Goal: Find specific page/section: Find specific page/section

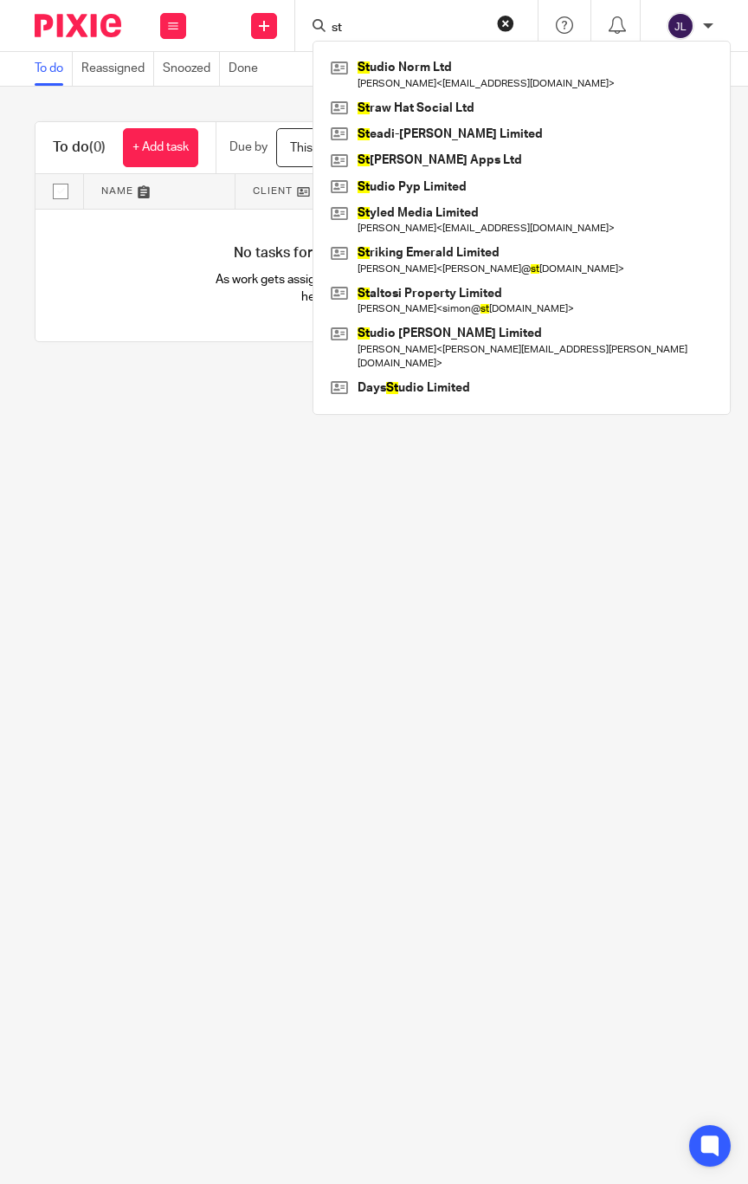
type input "s"
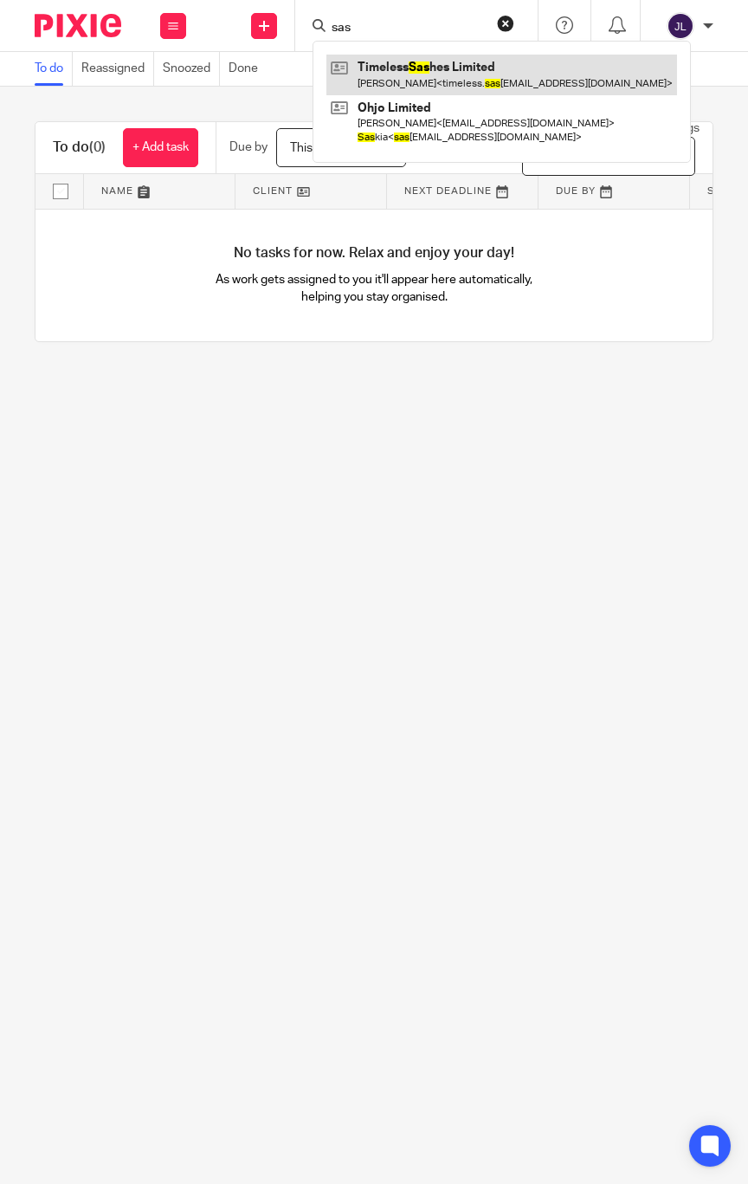
type input "sas"
click at [410, 75] on link at bounding box center [501, 75] width 351 height 40
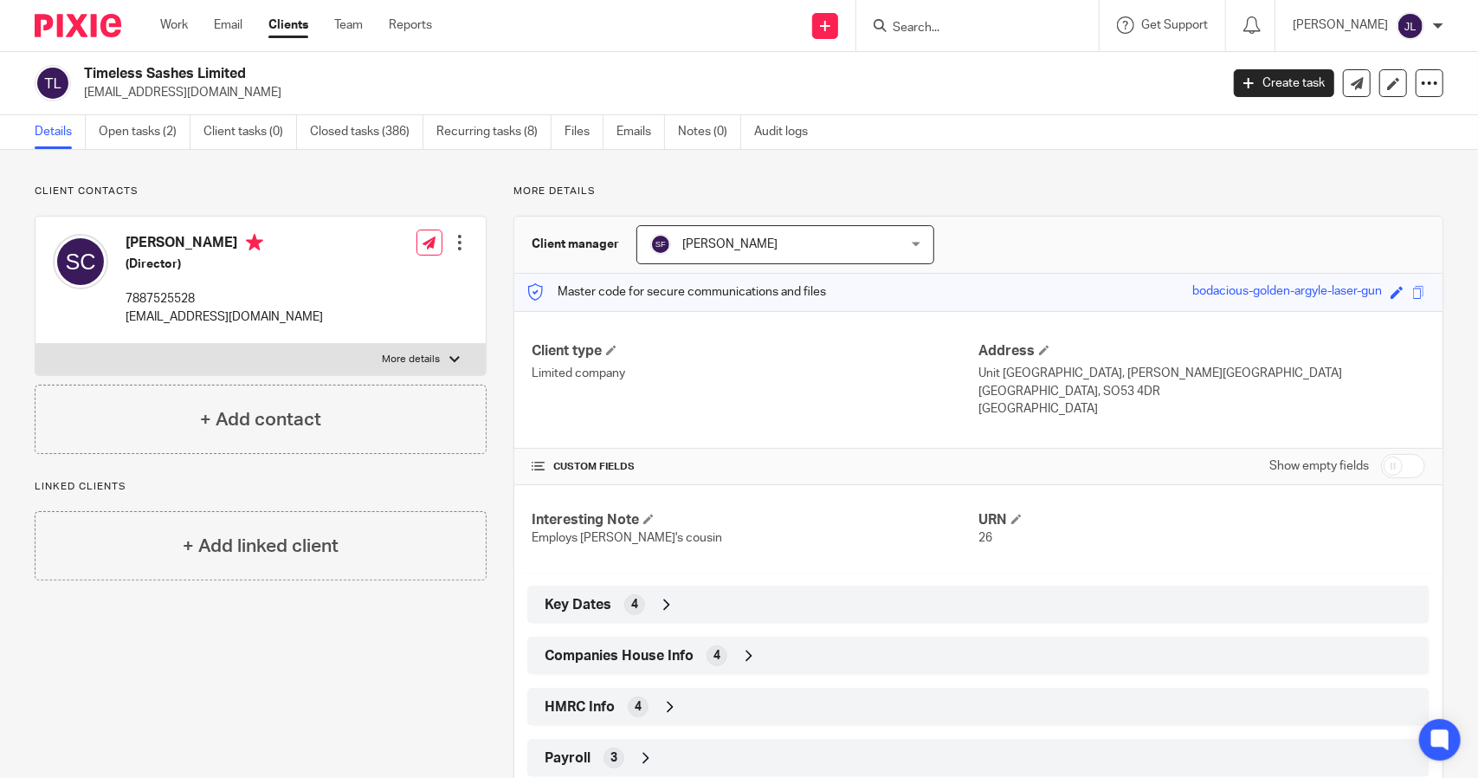
click at [747, 16] on form at bounding box center [983, 26] width 184 height 22
click at [747, 27] on input "Search" at bounding box center [969, 29] width 156 height 16
type input "f"
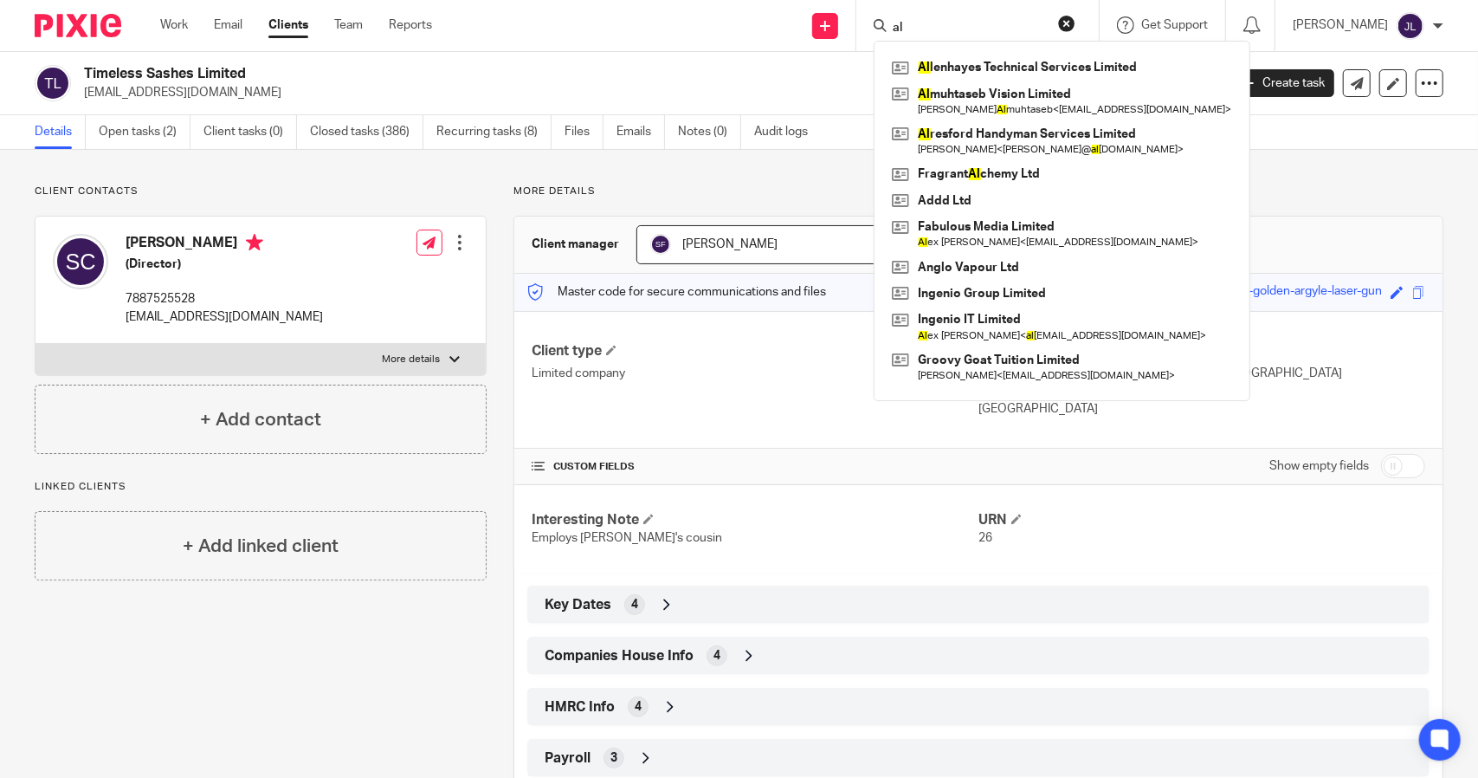
type input "a"
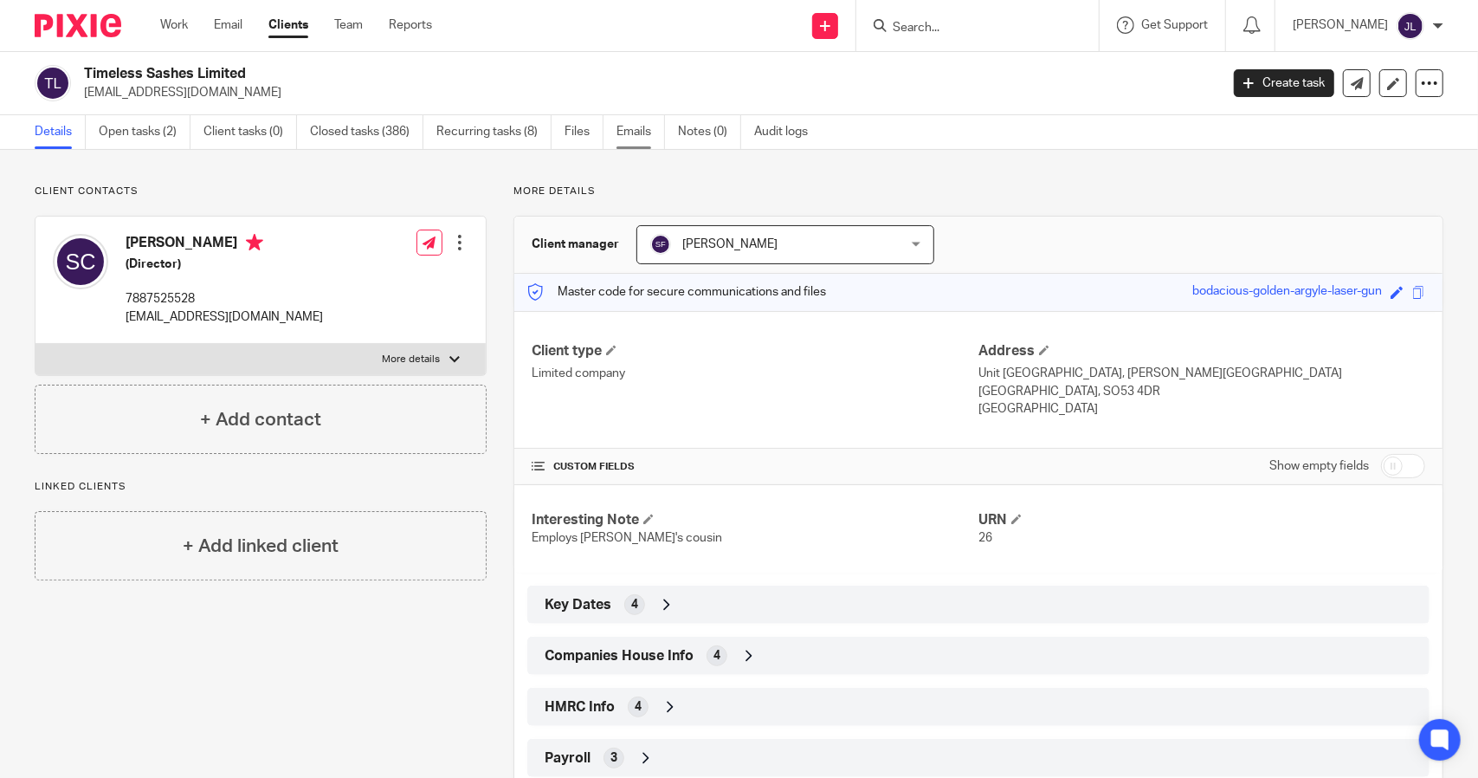
click at [629, 125] on link "Emails" at bounding box center [641, 132] width 48 height 34
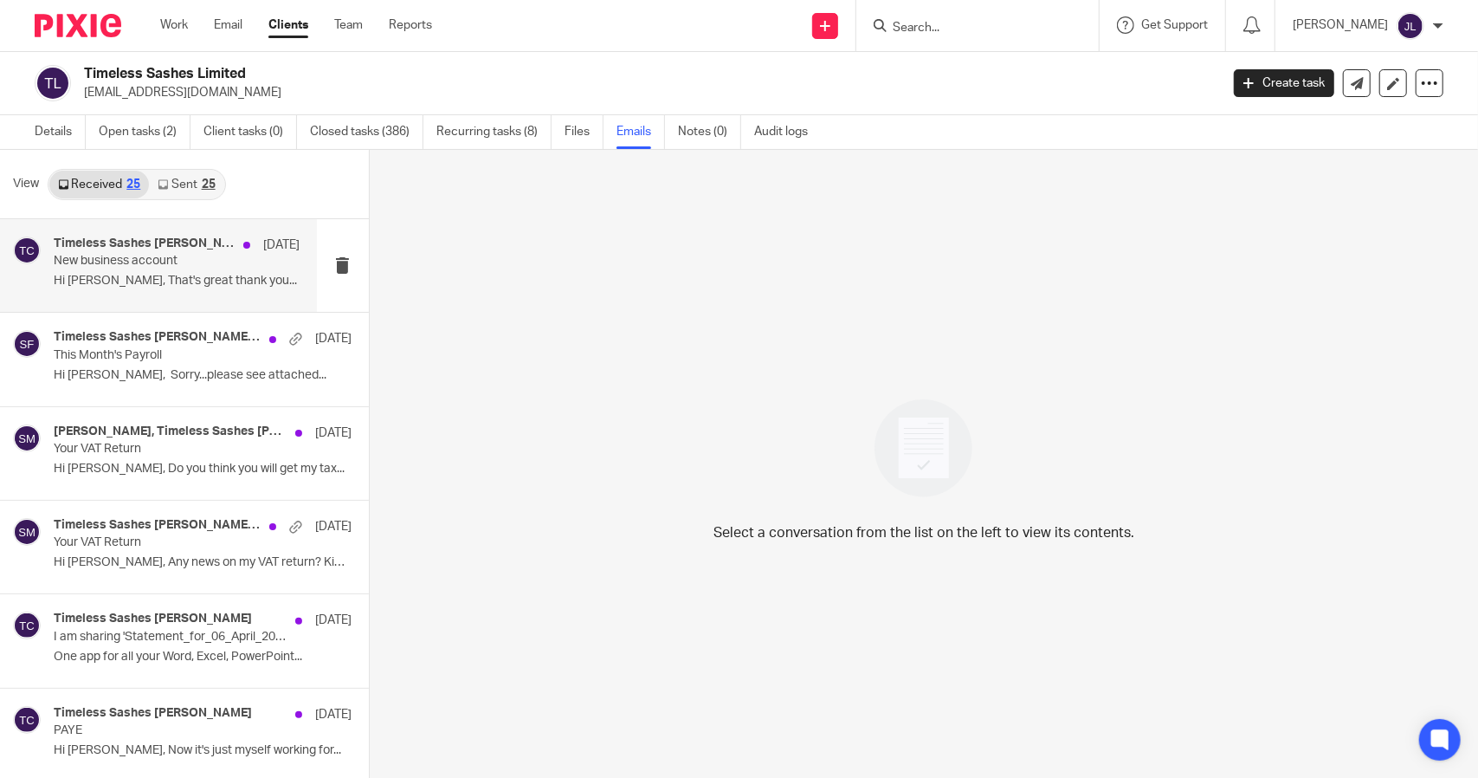
click at [139, 290] on div "Timeless Sashes Stuart Cannings, Sarah Fox 18 Sep New business account Hi Sarah…" at bounding box center [177, 265] width 246 height 58
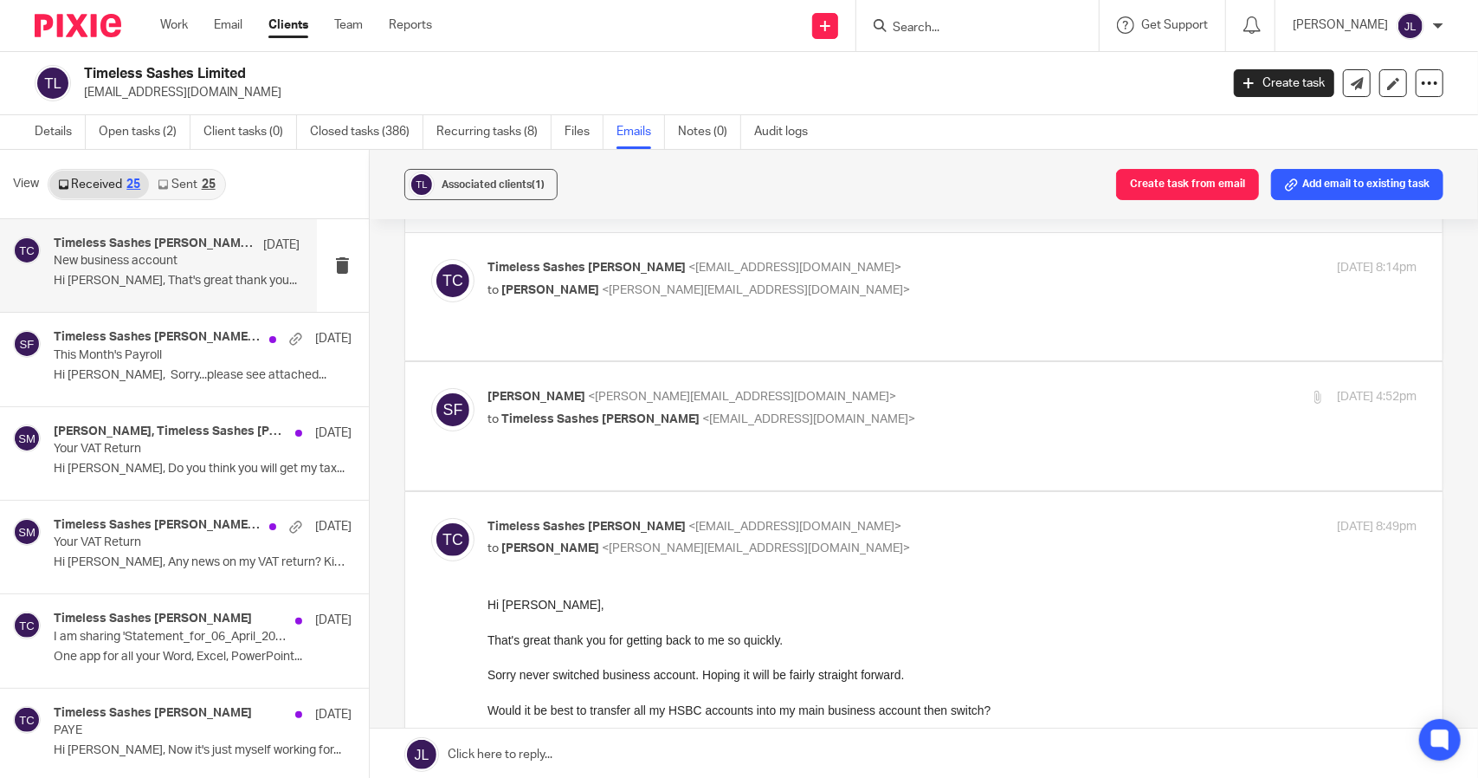
scroll to position [346, 0]
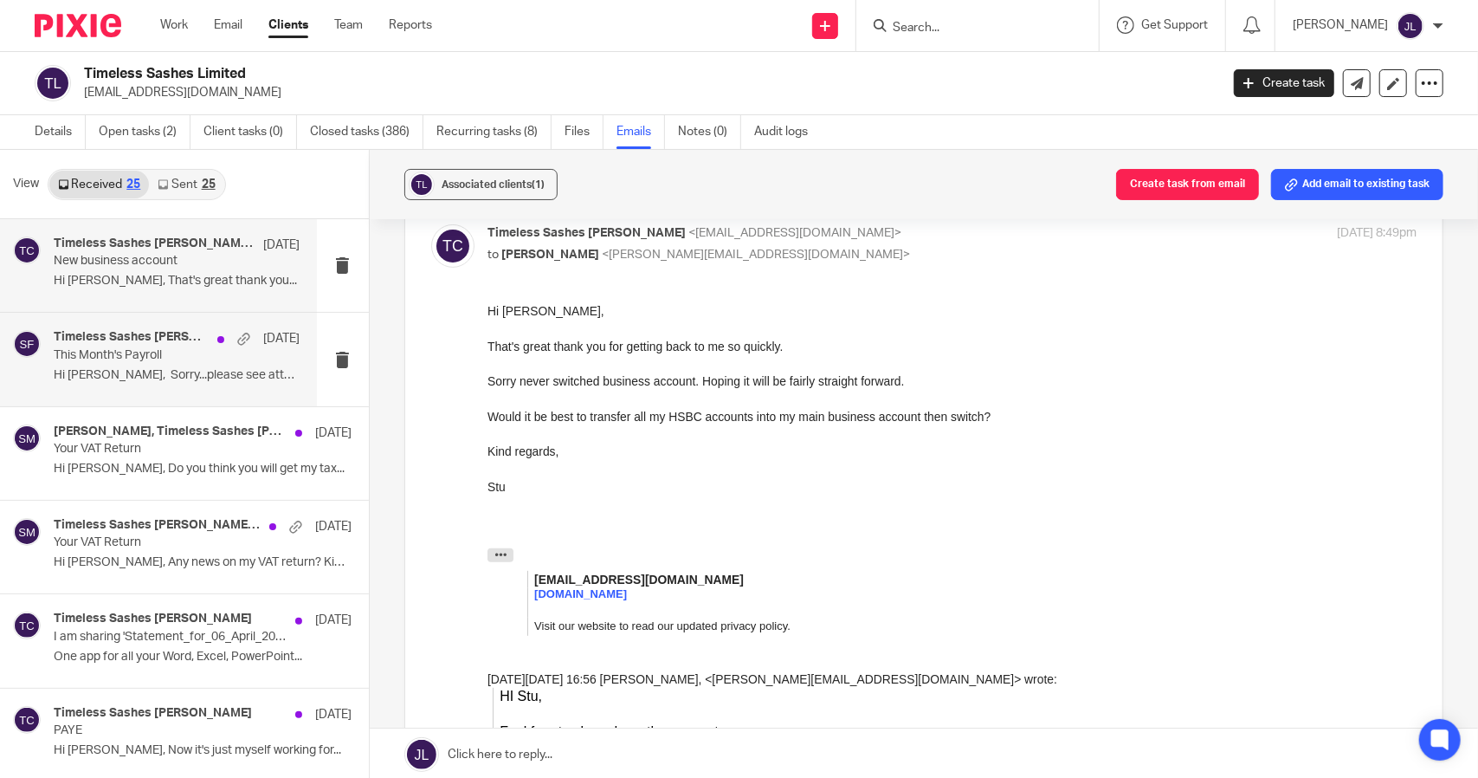
click at [118, 361] on p "This Month's Payroll" at bounding box center [152, 355] width 197 height 15
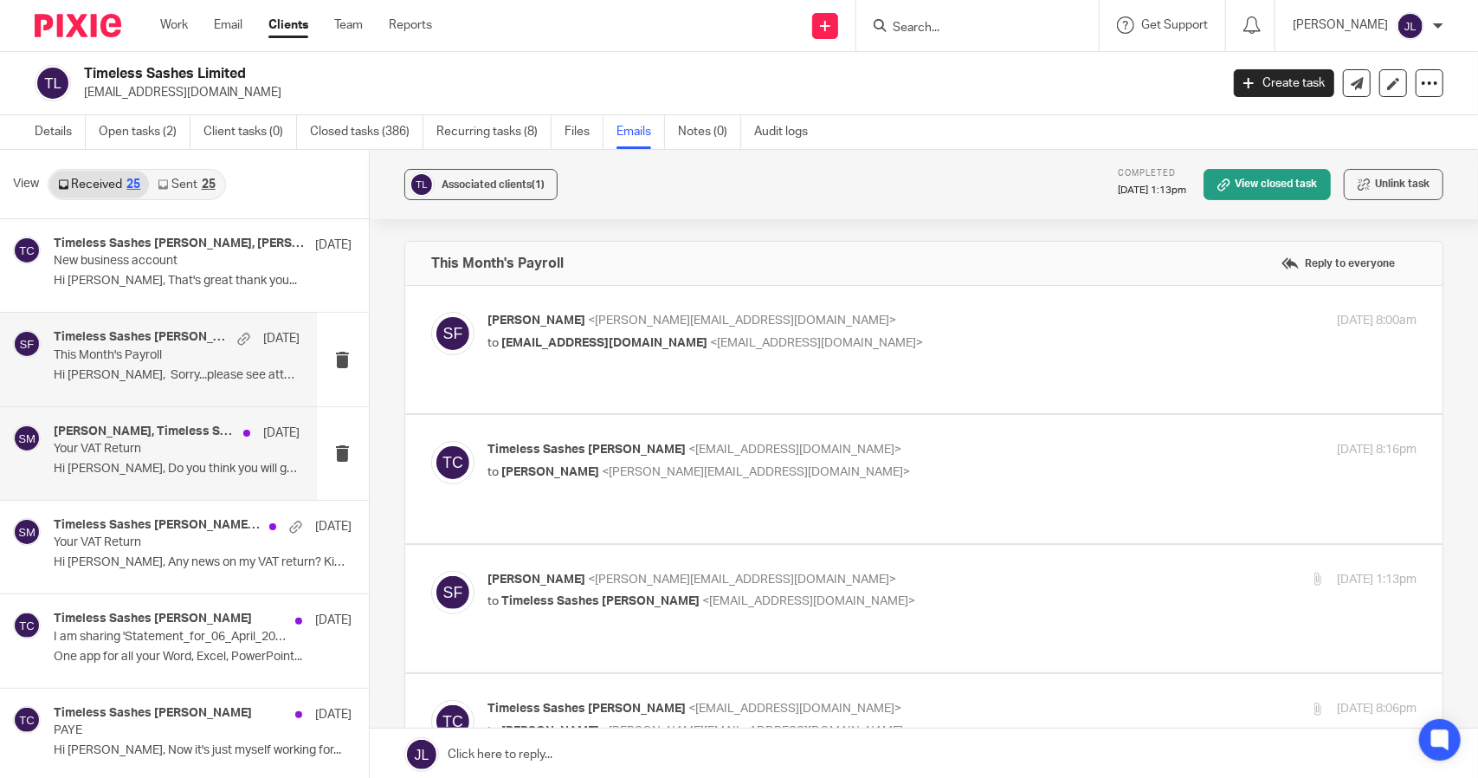
scroll to position [0, 0]
click at [148, 449] on p "Your VAT Return" at bounding box center [152, 449] width 197 height 15
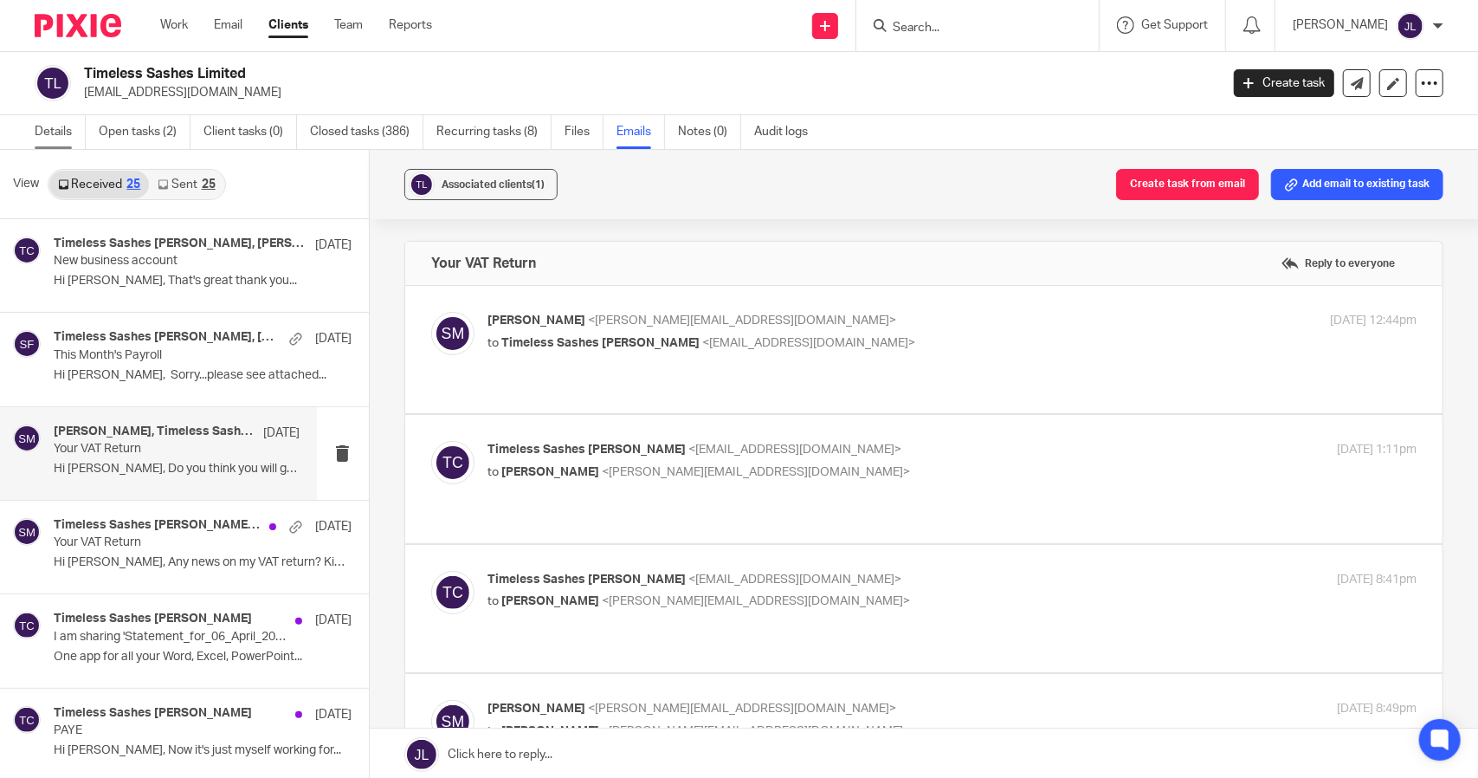
click at [59, 132] on link "Details" at bounding box center [60, 132] width 51 height 34
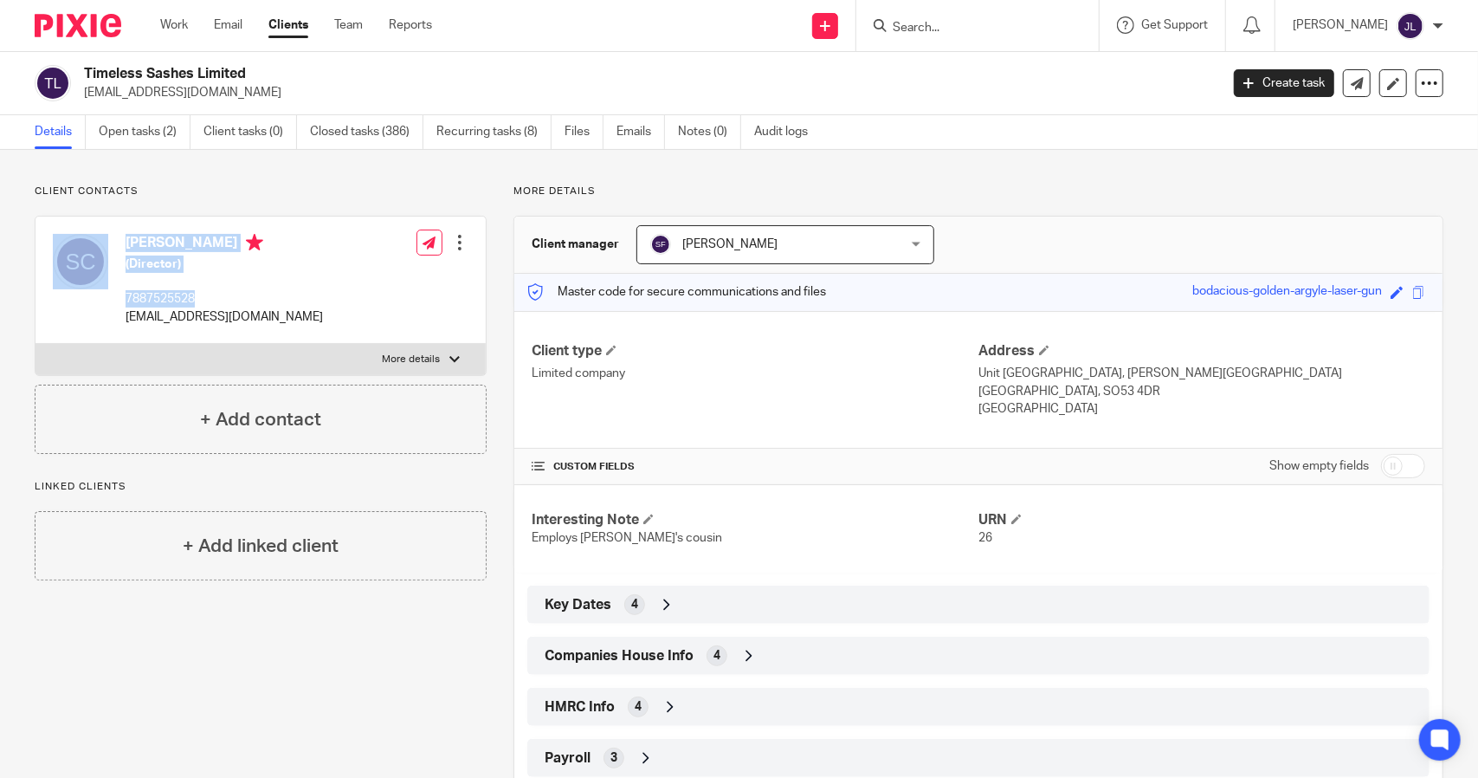
drag, startPoint x: 207, startPoint y: 294, endPoint x: 99, endPoint y: 299, distance: 108.3
click at [99, 299] on div "Stu Canning (Director) 7887525528 timeless.sashes@gmail.com" at bounding box center [188, 279] width 270 height 109
click at [270, 287] on div "Stu Canning (Director) 7887525528 timeless.sashes@gmail.com" at bounding box center [224, 280] width 197 height 92
drag, startPoint x: 204, startPoint y: 287, endPoint x: 128, endPoint y: 292, distance: 75.5
click at [128, 292] on div "Stu Canning (Director) 7887525528 timeless.sashes@gmail.com" at bounding box center [224, 280] width 197 height 92
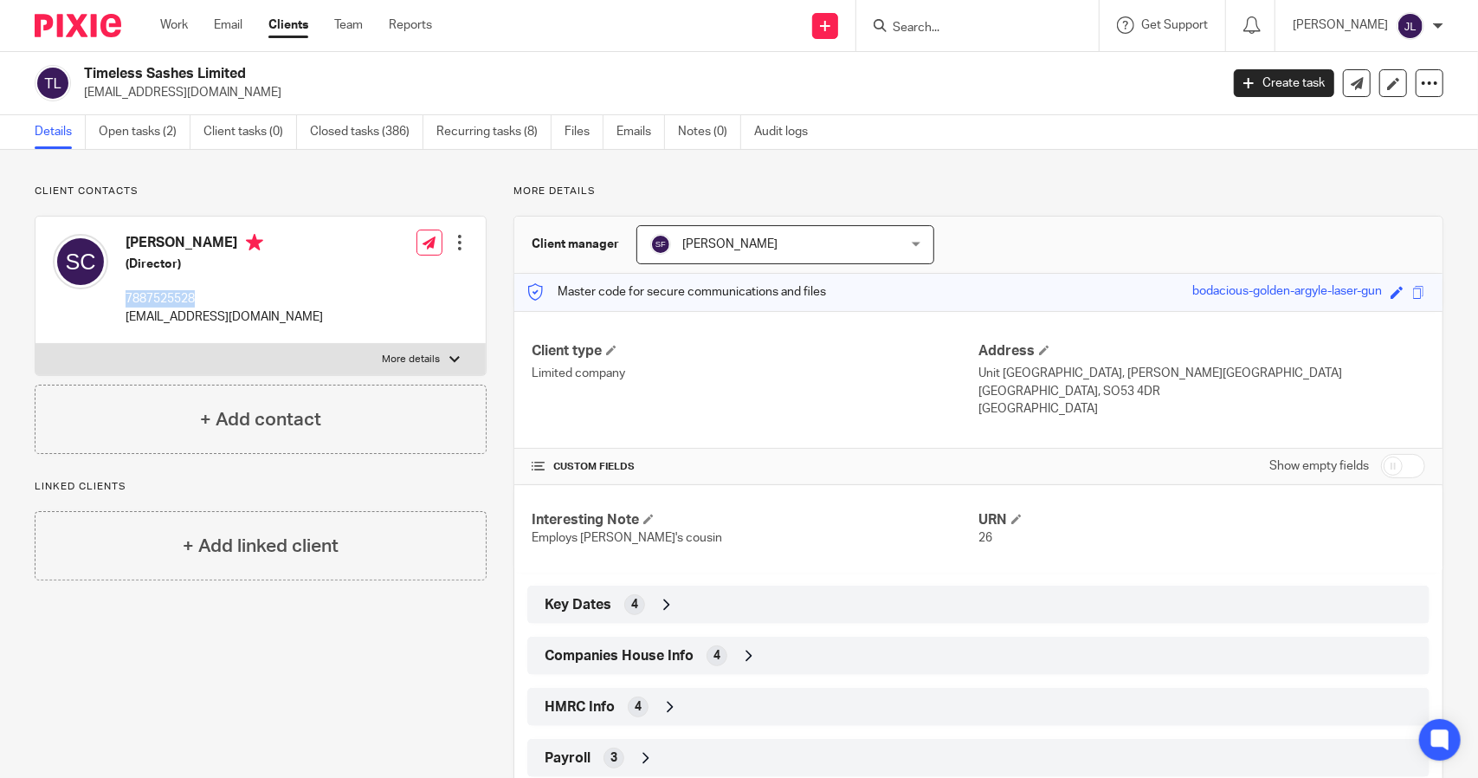
copy p "7887525528"
click at [605, 706] on span "HMRC Info" at bounding box center [580, 707] width 70 height 18
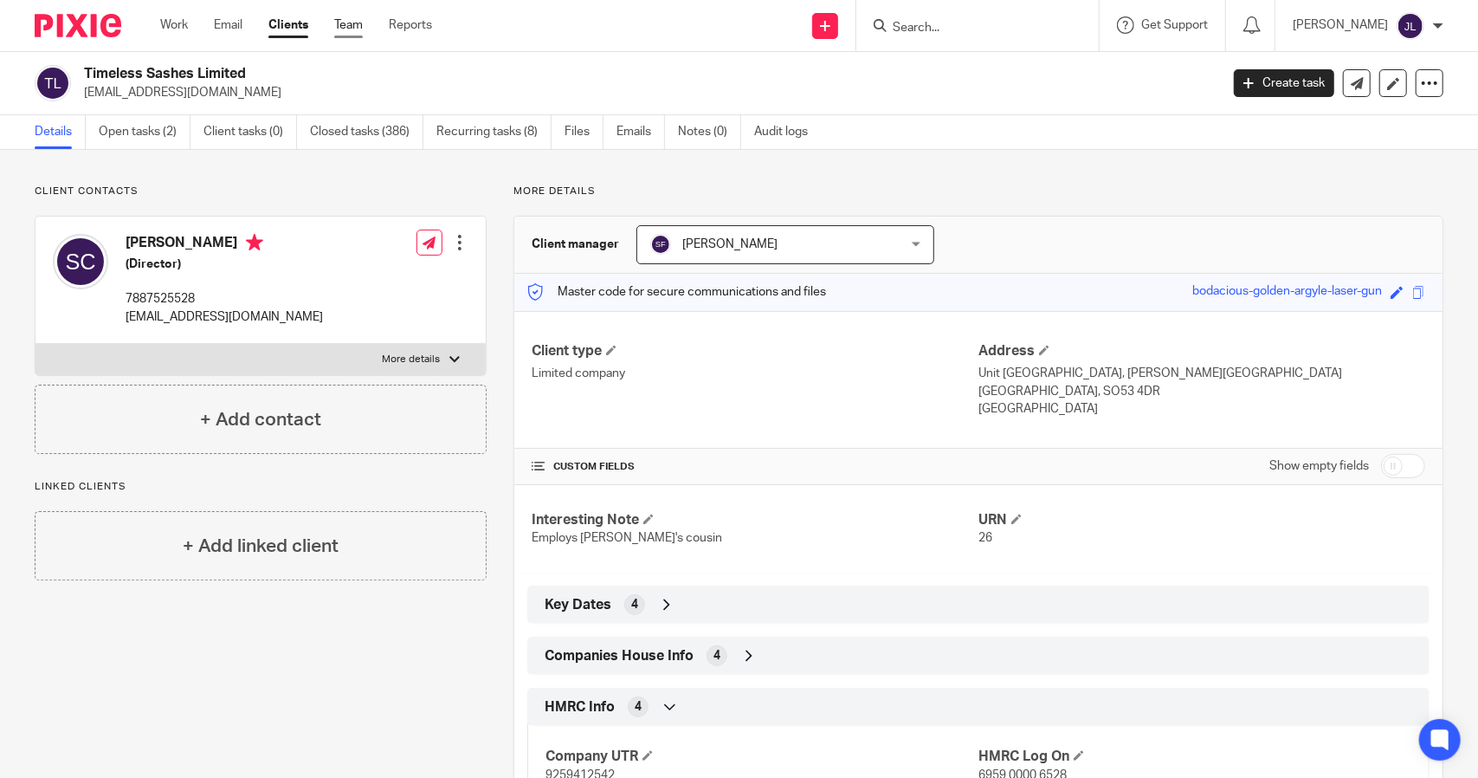
click at [346, 27] on link "Team" at bounding box center [348, 24] width 29 height 17
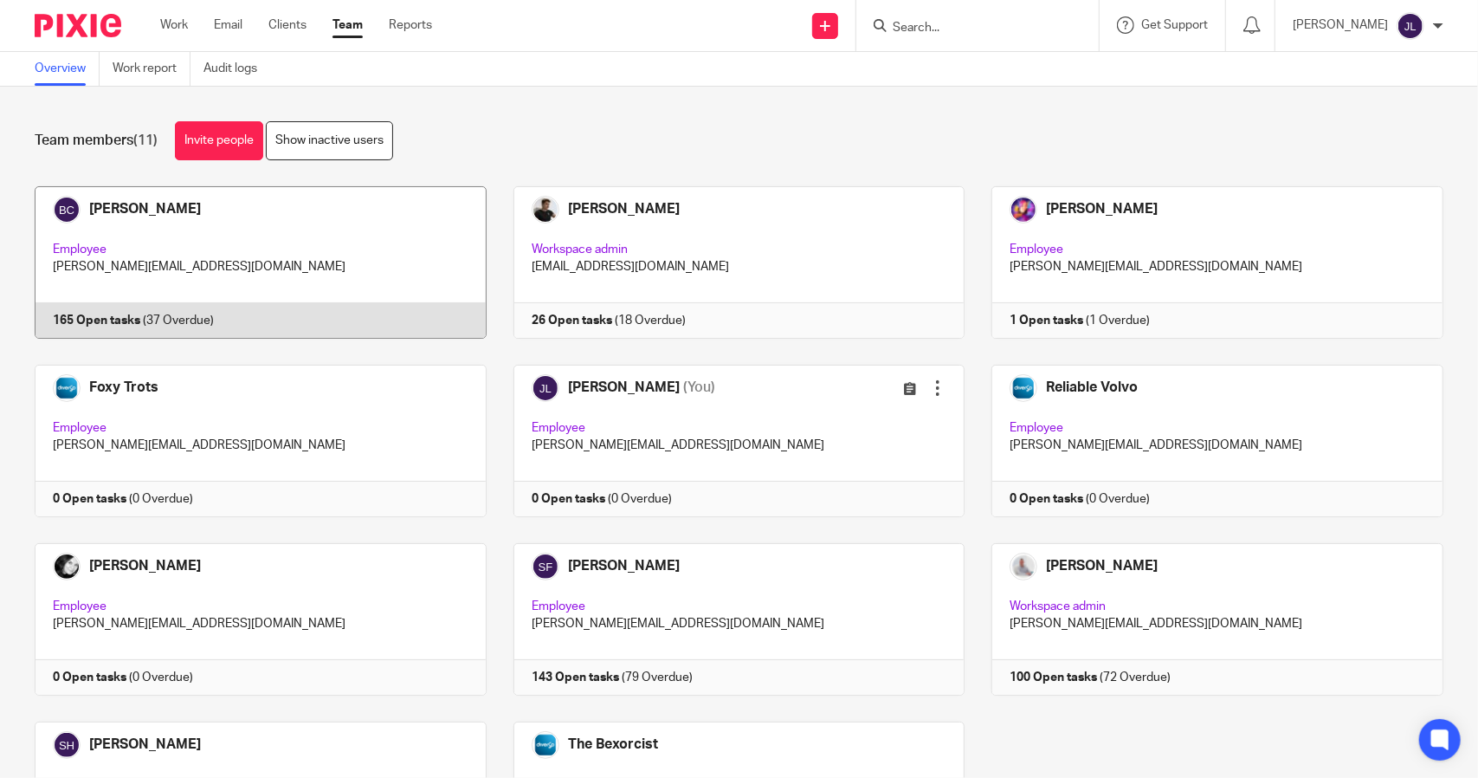
click at [94, 240] on link at bounding box center [247, 262] width 479 height 152
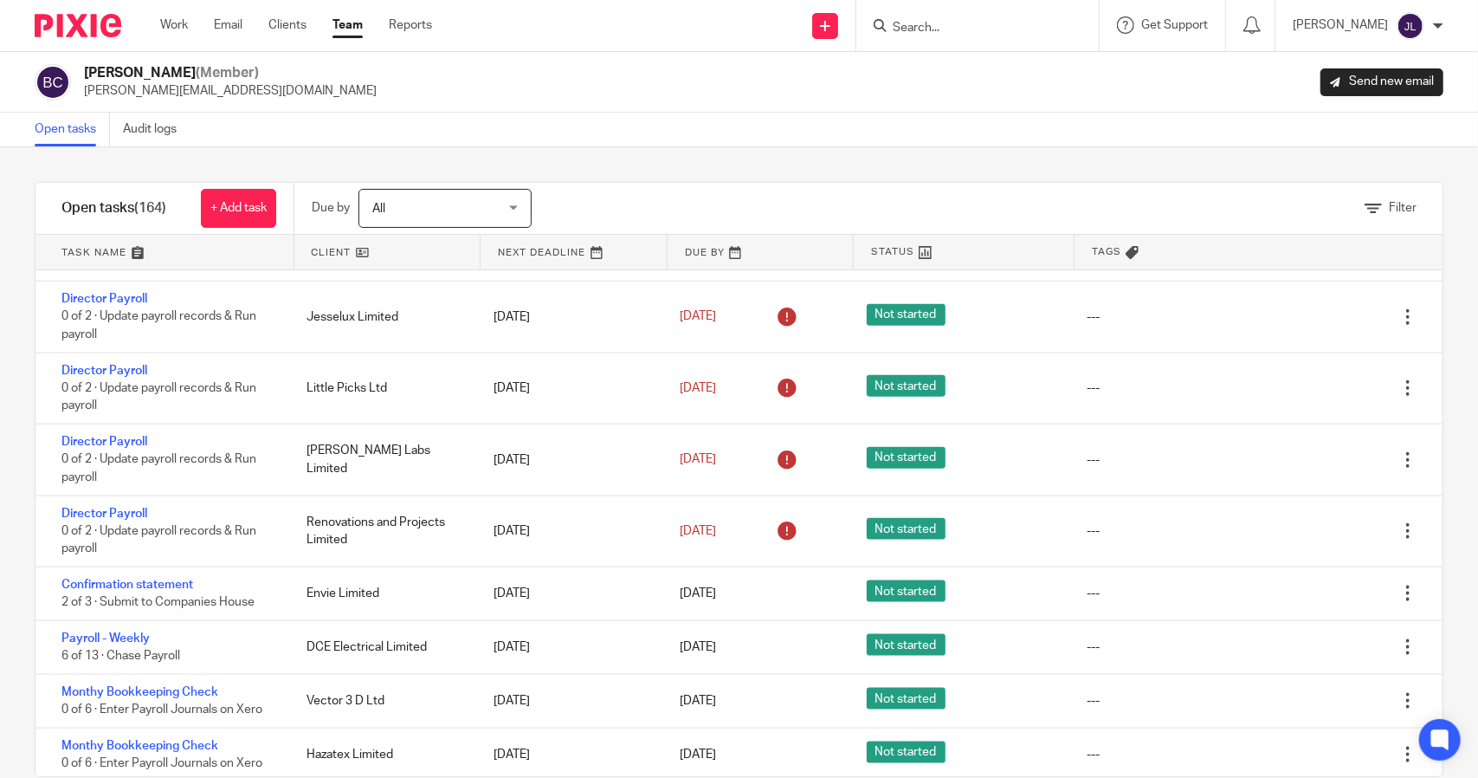
scroll to position [1472, 0]
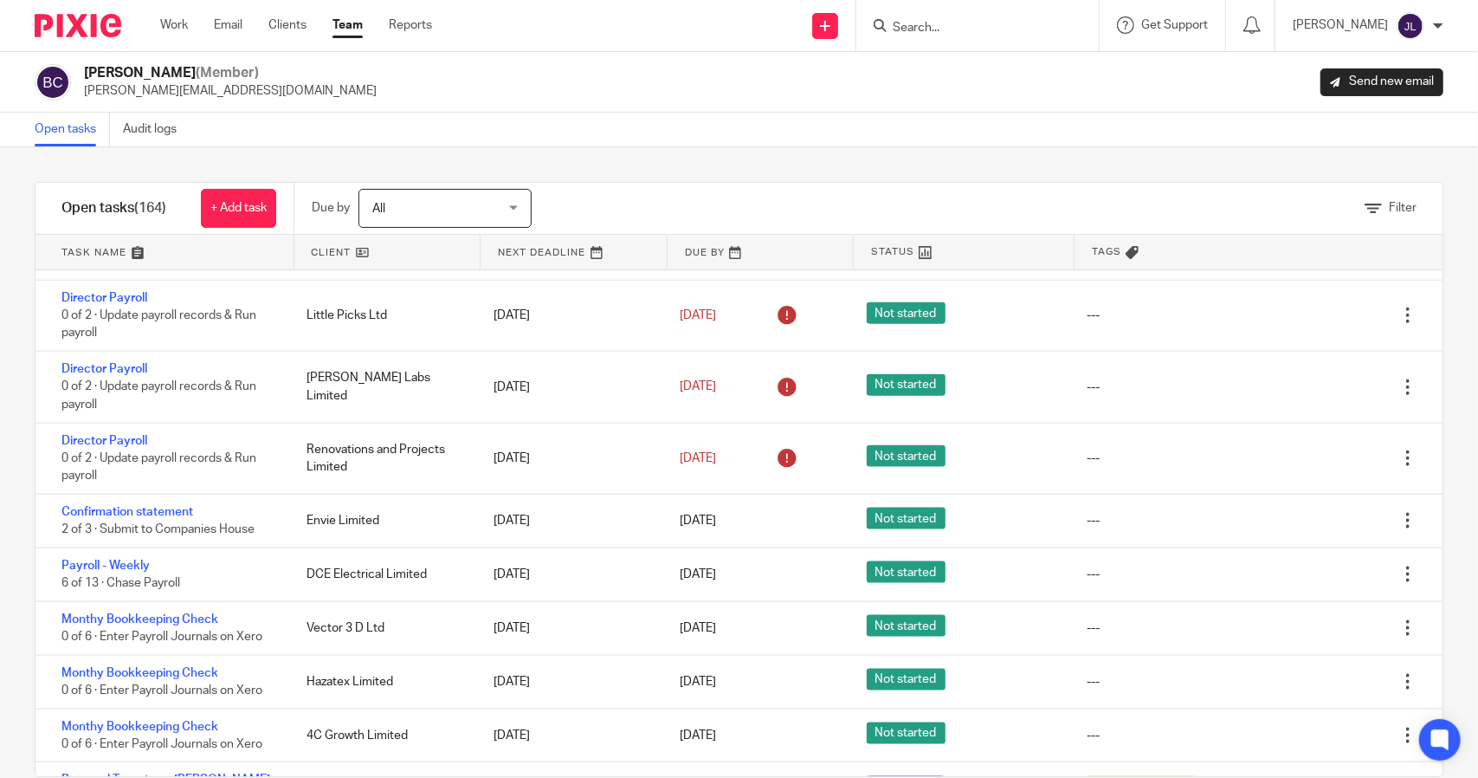
click at [691, 250] on link at bounding box center [761, 252] width 186 height 35
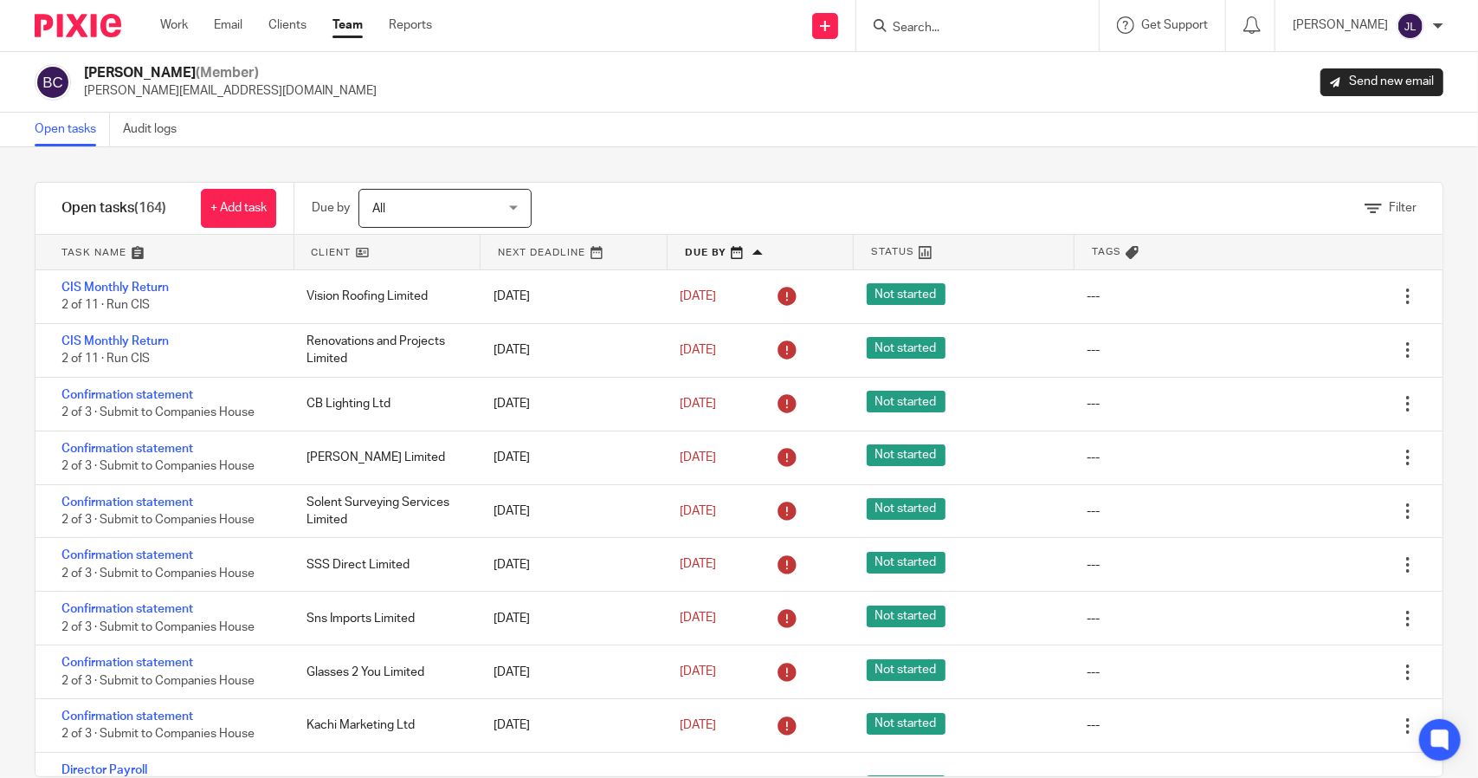
click at [938, 29] on input "Search" at bounding box center [969, 29] width 156 height 16
type input "haza"
click at [1020, 63] on link at bounding box center [995, 68] width 215 height 26
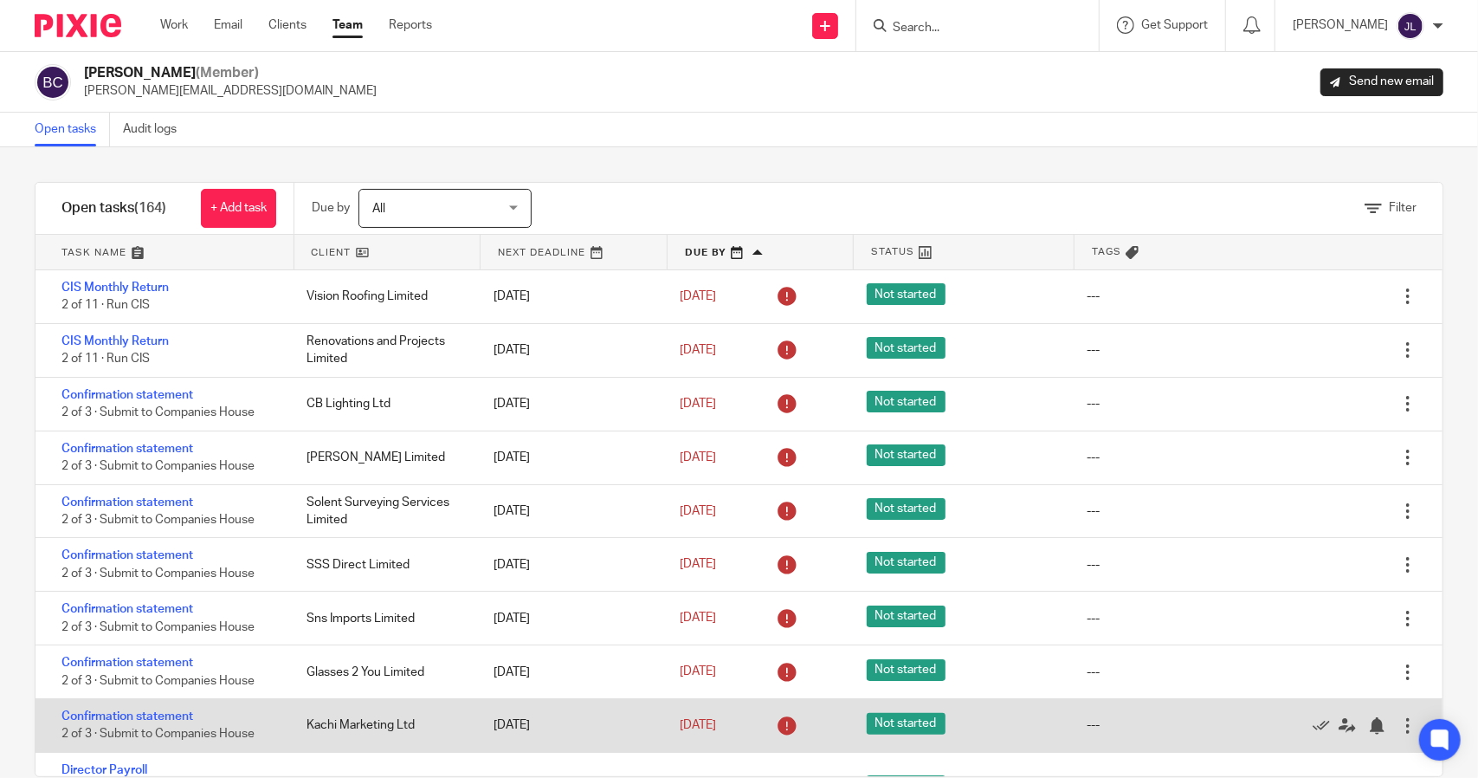
drag, startPoint x: 410, startPoint y: 723, endPoint x: 306, endPoint y: 726, distance: 104.8
click at [312, 727] on div "Kachi Marketing Ltd" at bounding box center [382, 725] width 186 height 35
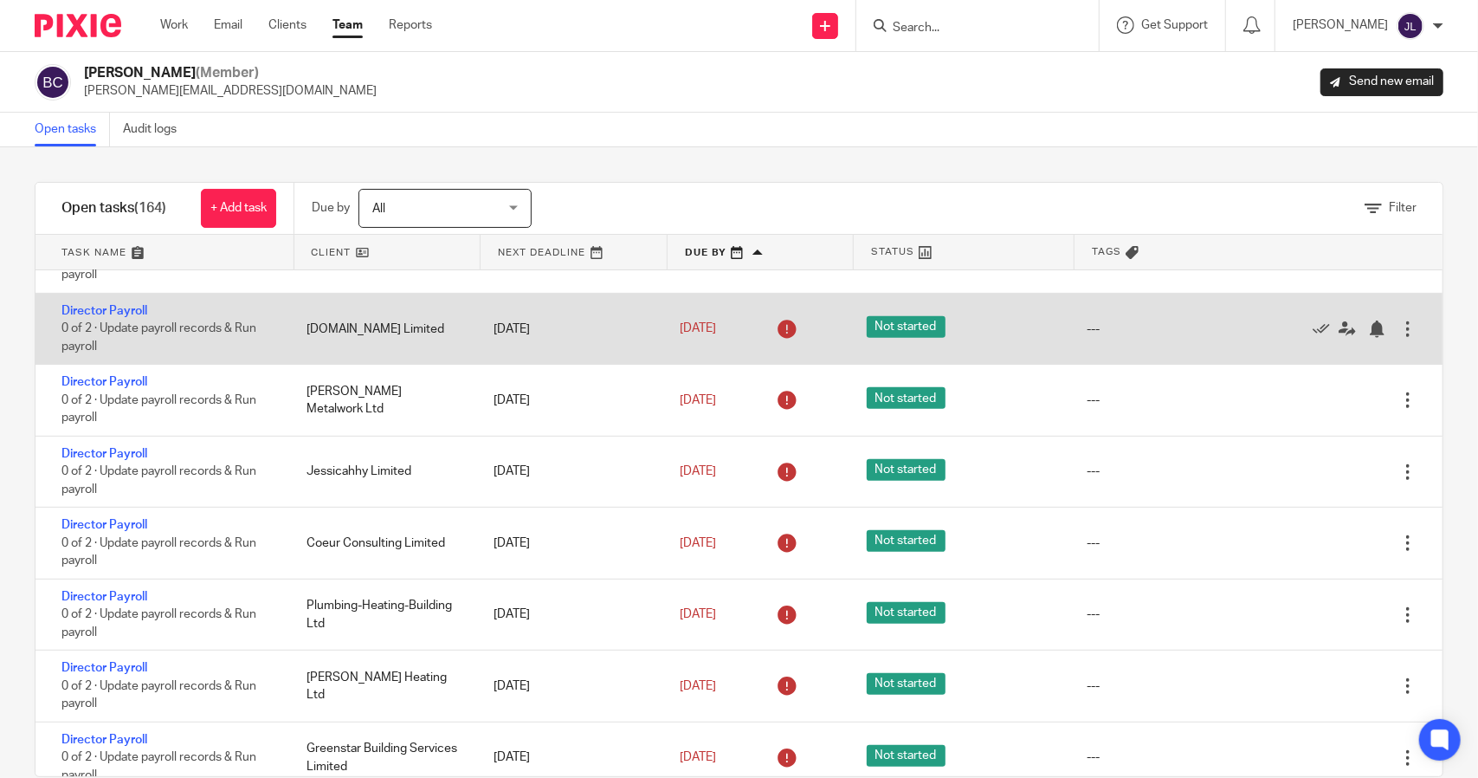
scroll to position [606, 0]
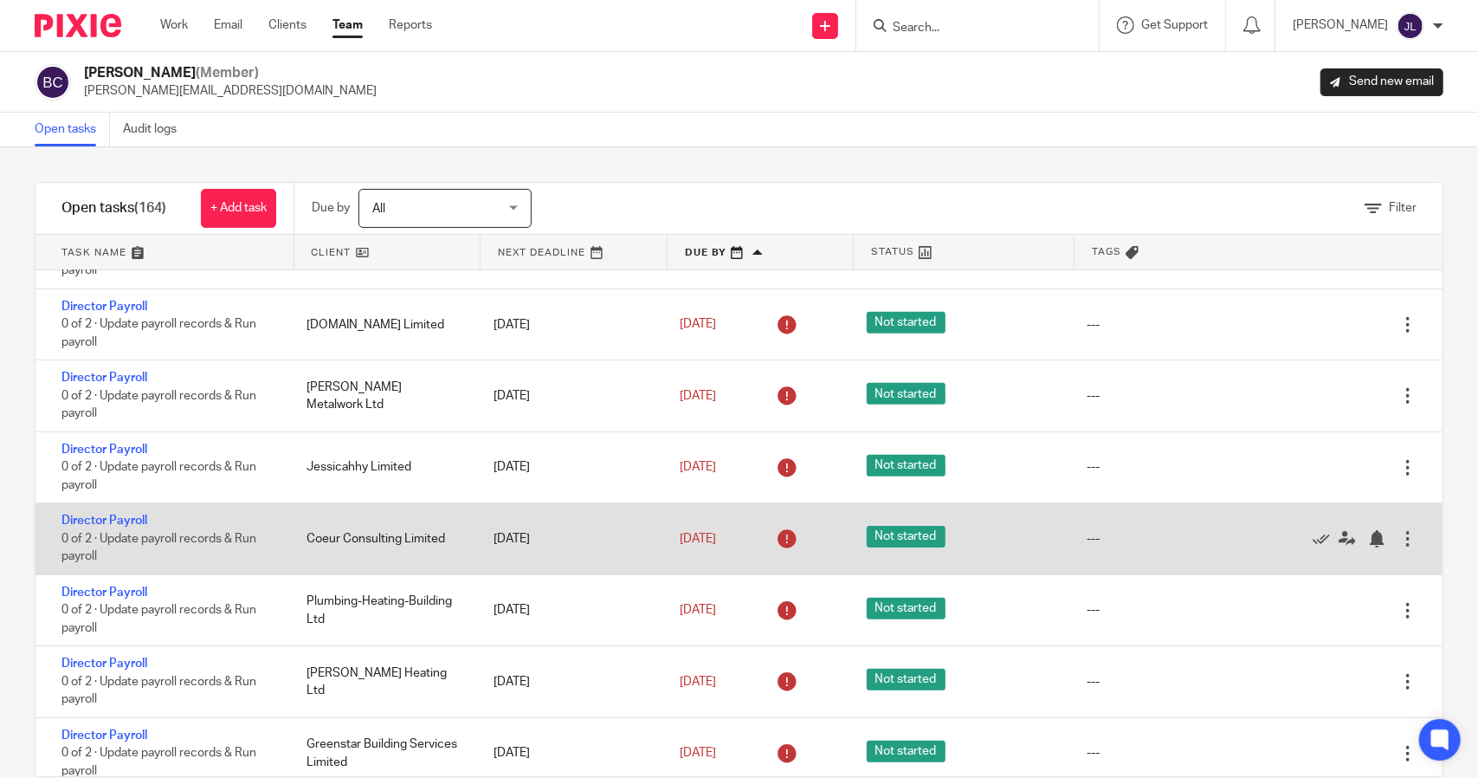
click at [1399, 531] on div at bounding box center [1407, 538] width 17 height 17
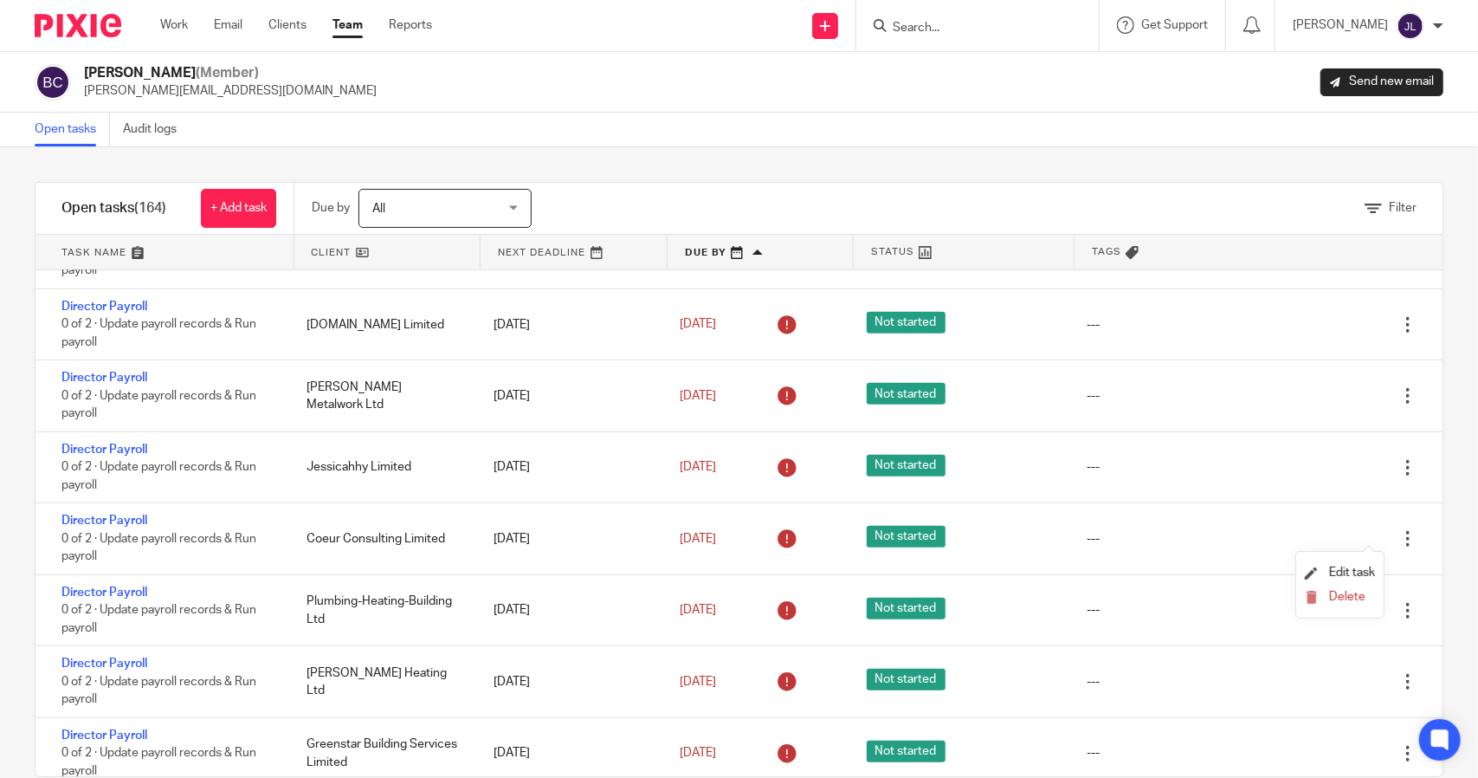
click at [24, 541] on div "Filter tasks Only show tasks matching all of these conditions 1 Client name Is …" at bounding box center [739, 462] width 1478 height 630
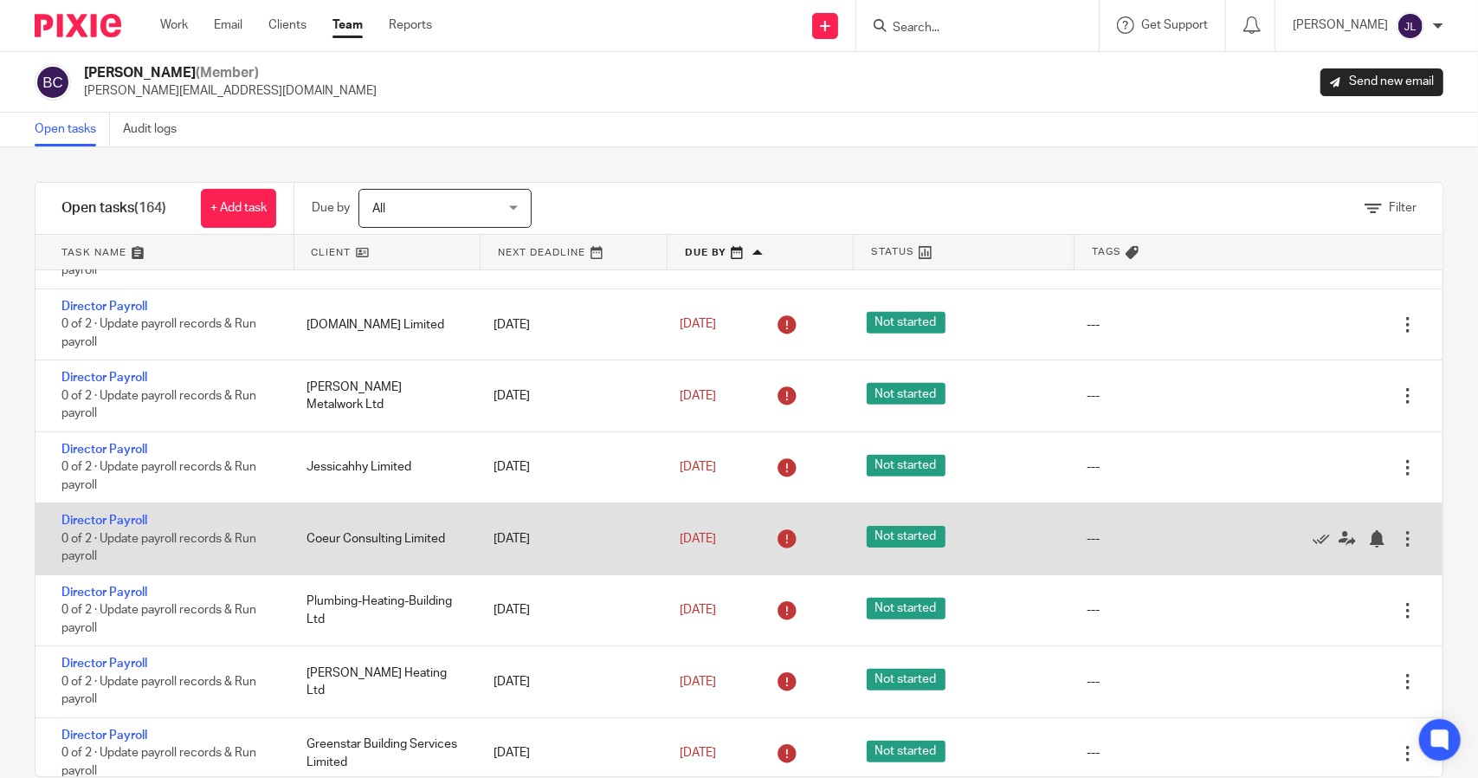
click at [872, 534] on span "Not started" at bounding box center [906, 537] width 79 height 22
click at [98, 515] on link "Director Payroll" at bounding box center [104, 520] width 86 height 12
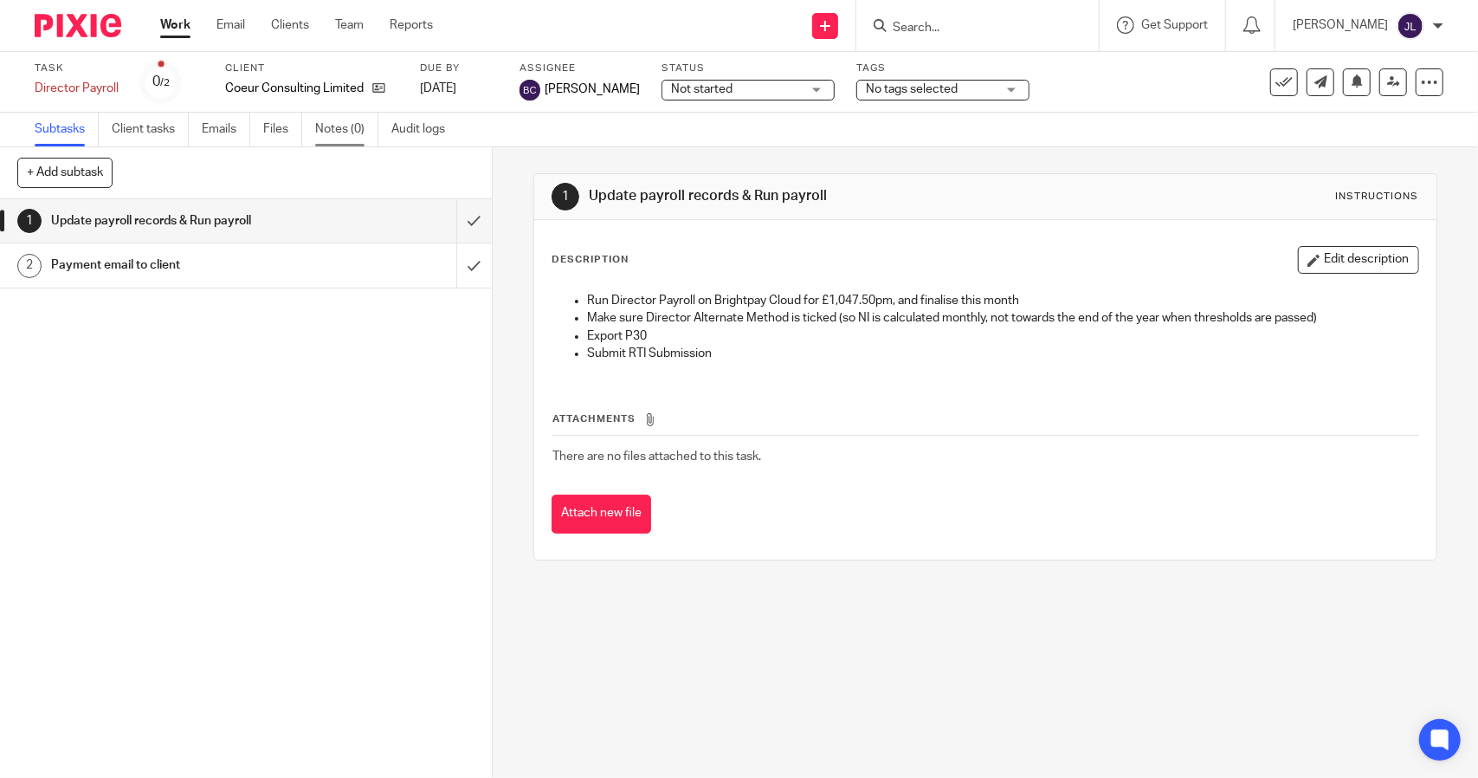
click at [340, 117] on link "Notes (0)" at bounding box center [346, 130] width 63 height 34
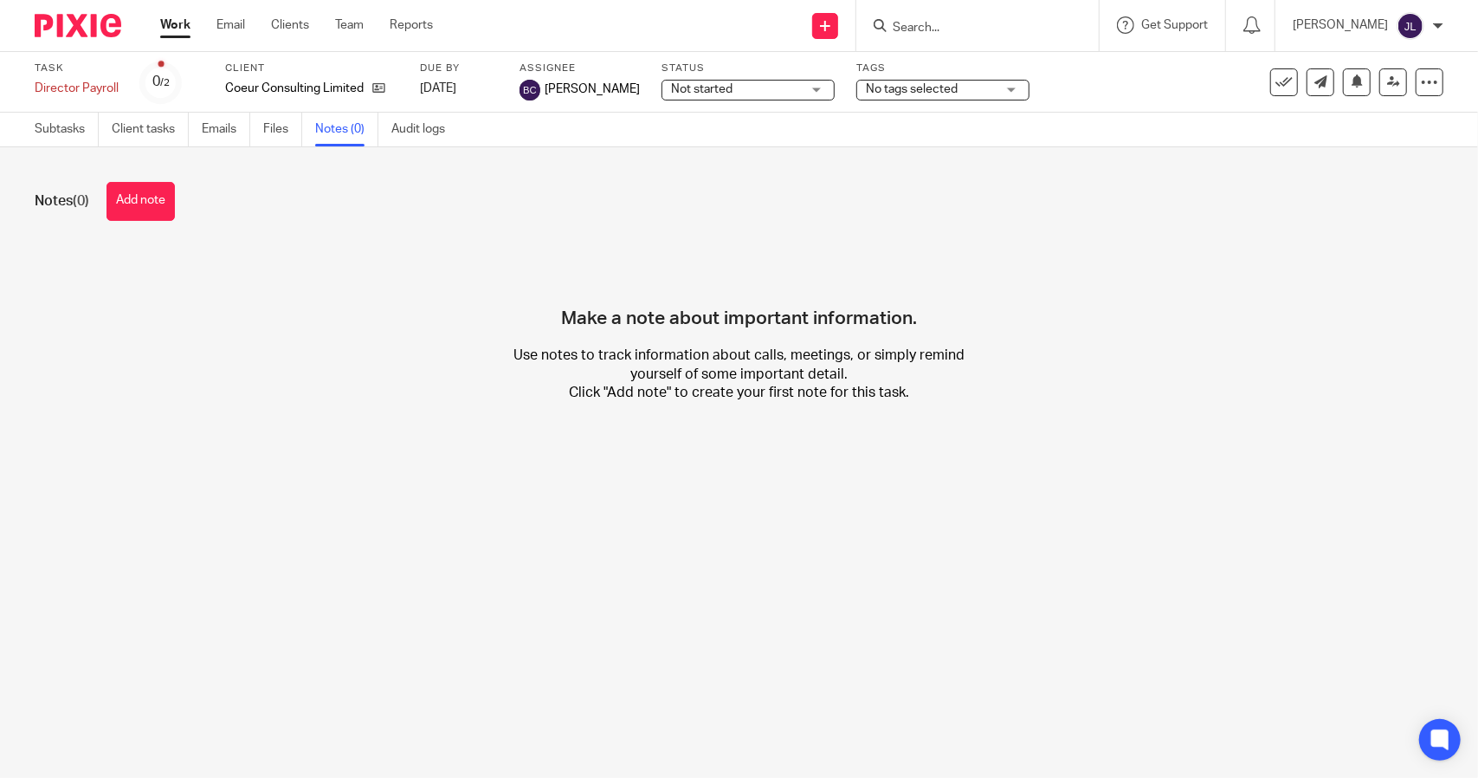
click at [156, 195] on button "Add note" at bounding box center [141, 201] width 68 height 39
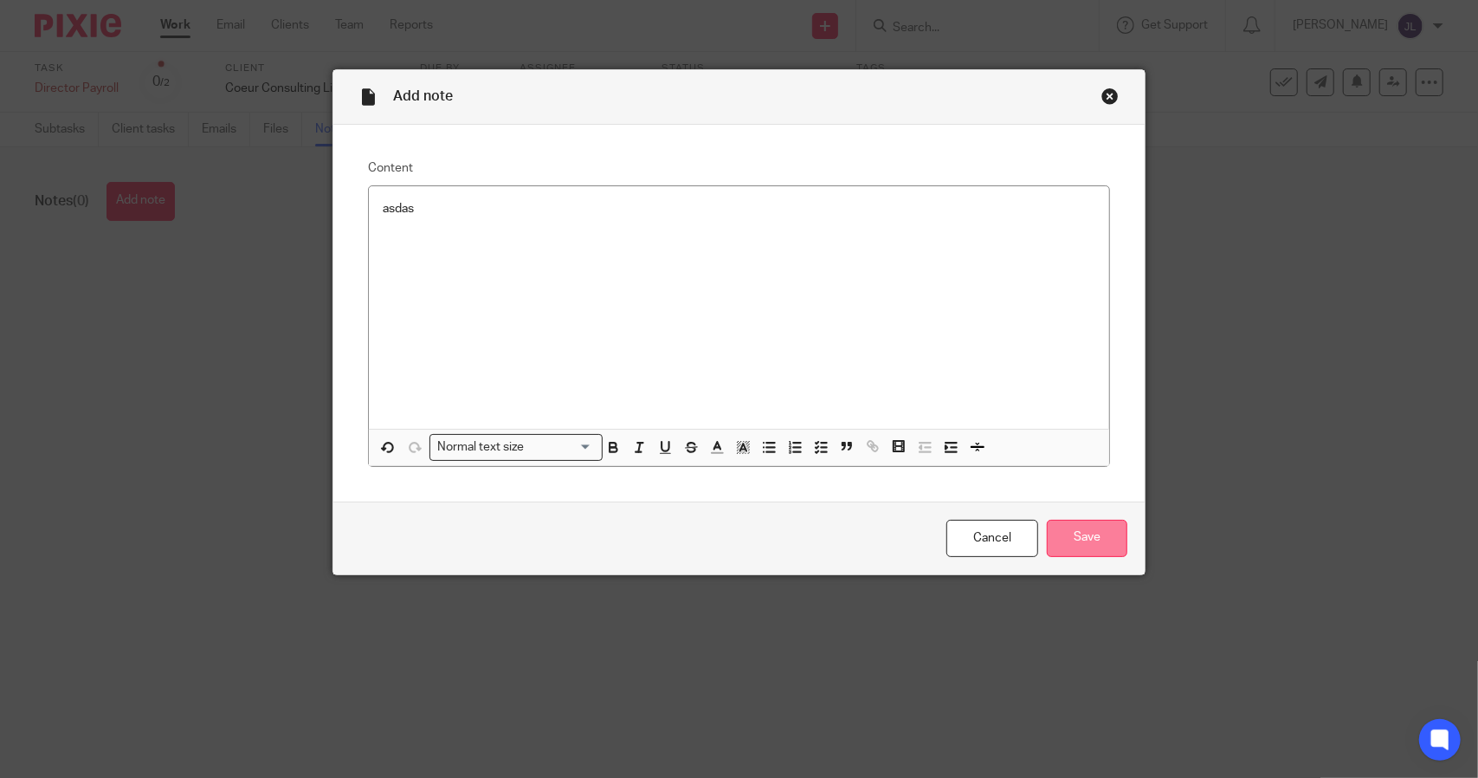
click at [1083, 536] on input "Save" at bounding box center [1087, 538] width 81 height 37
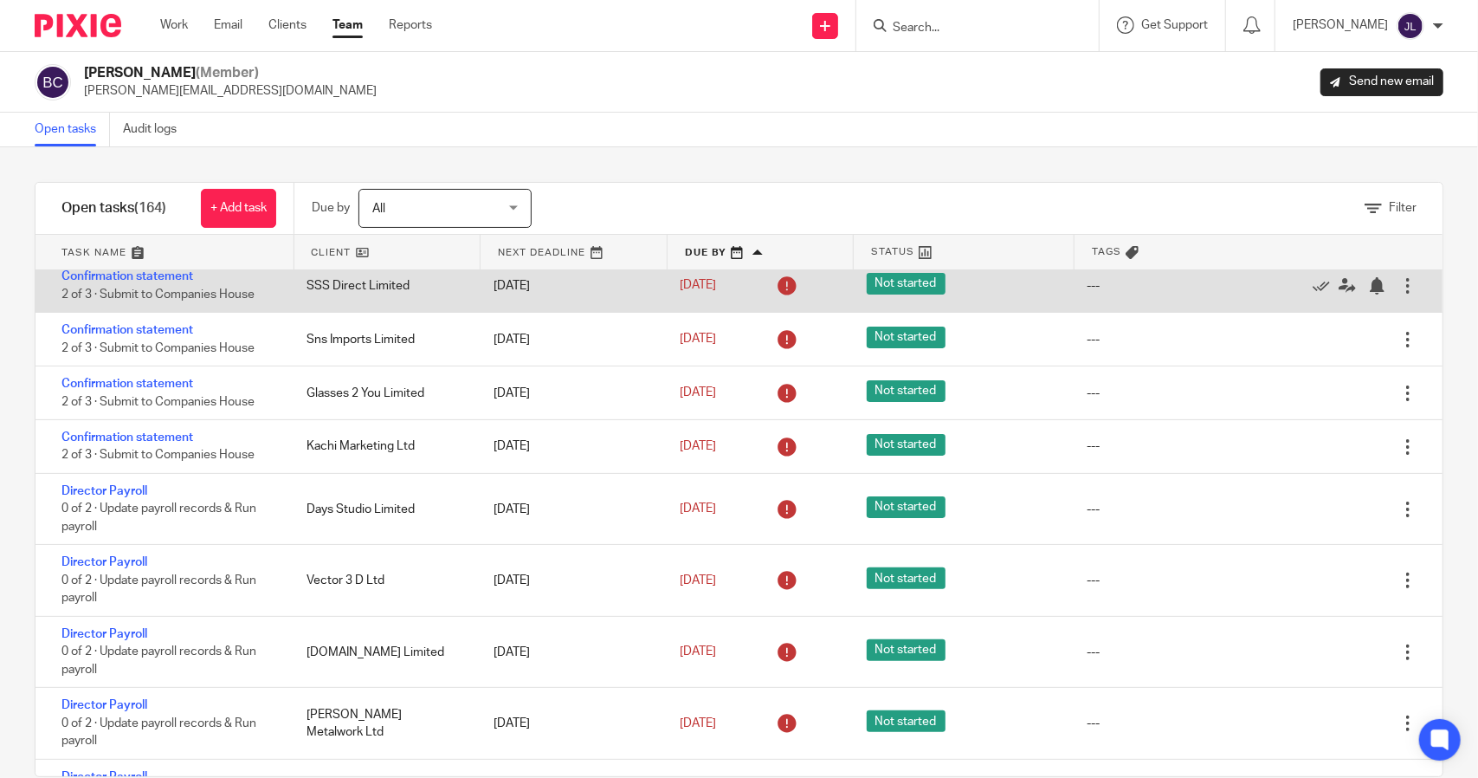
scroll to position [346, 0]
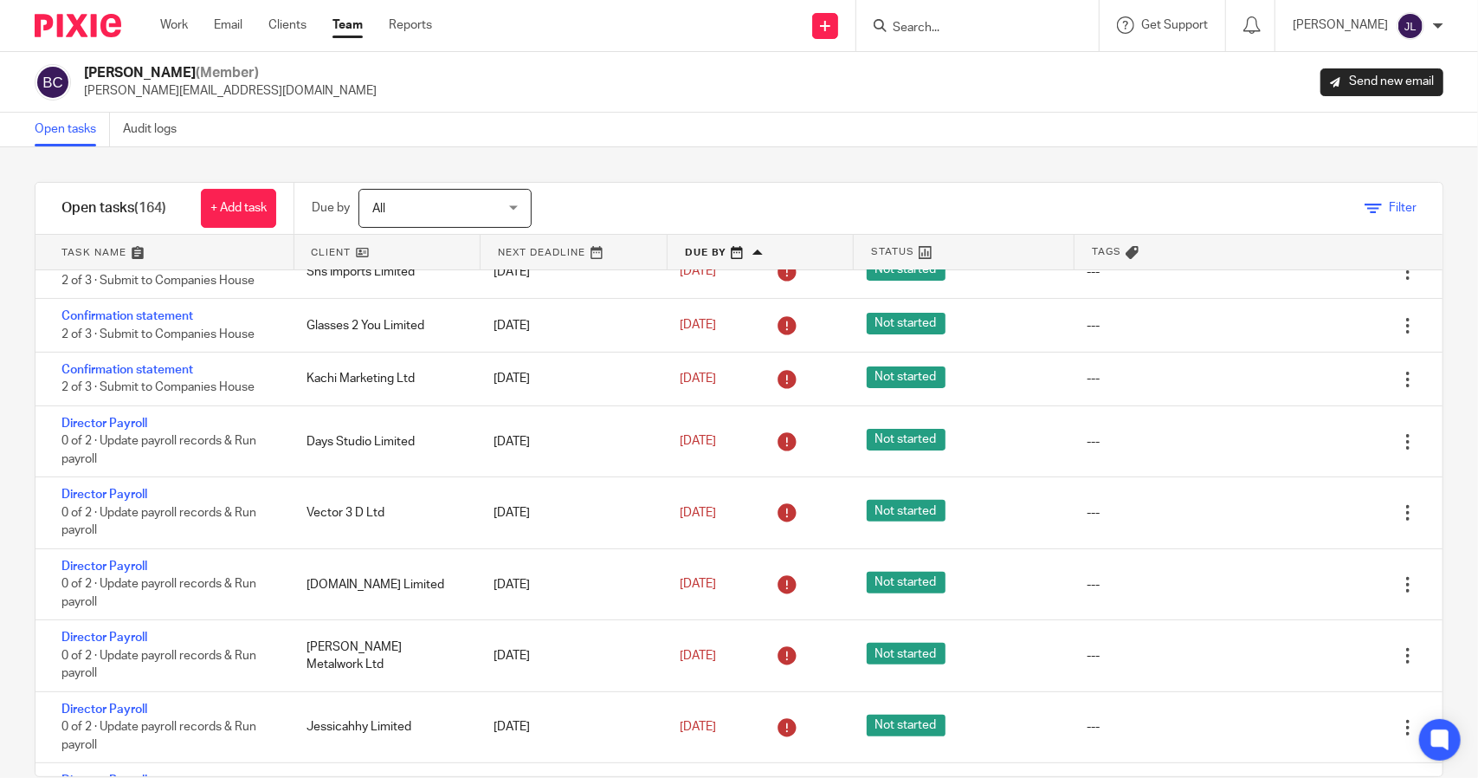
click at [1389, 209] on span "Filter" at bounding box center [1403, 208] width 28 height 12
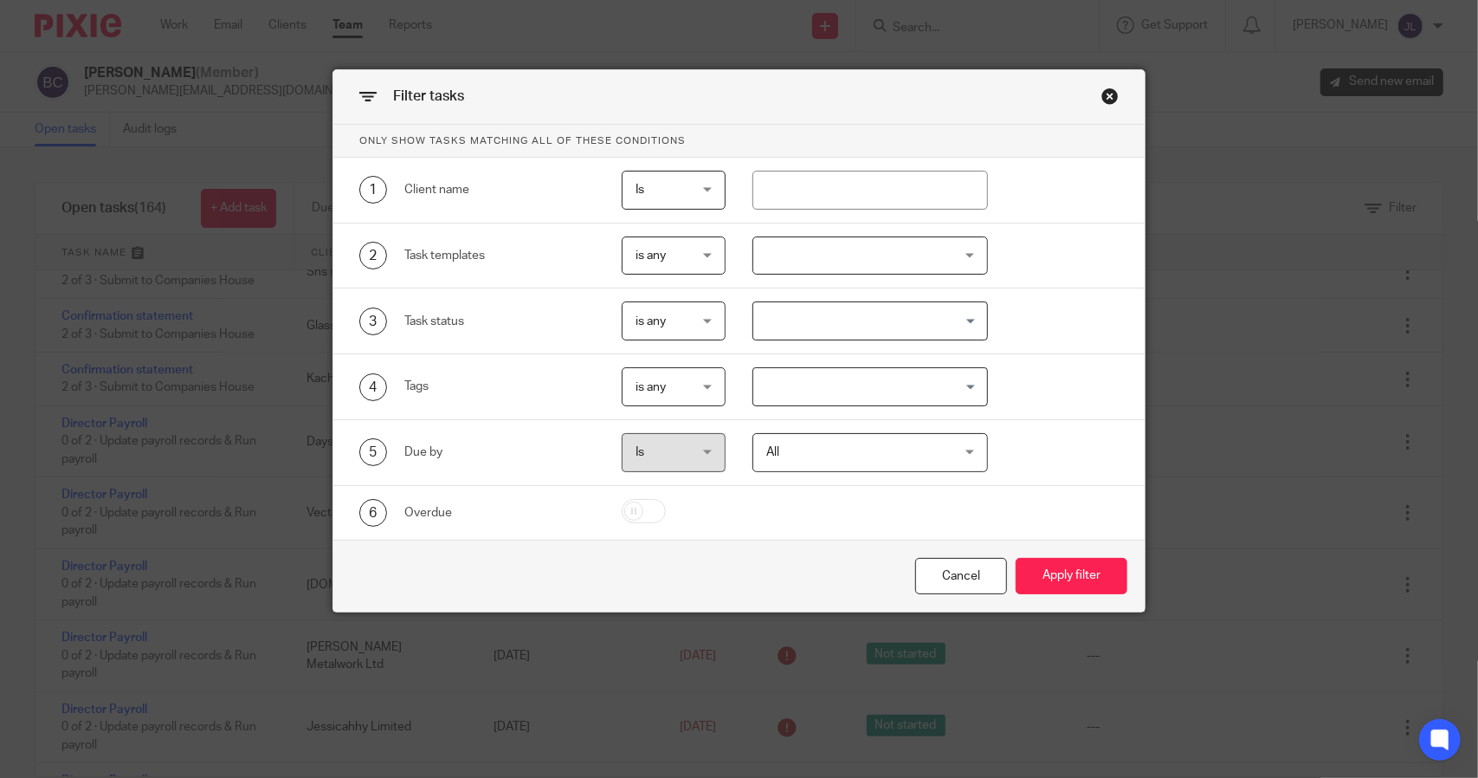
click at [1107, 97] on div "Close this dialog window" at bounding box center [1110, 95] width 17 height 17
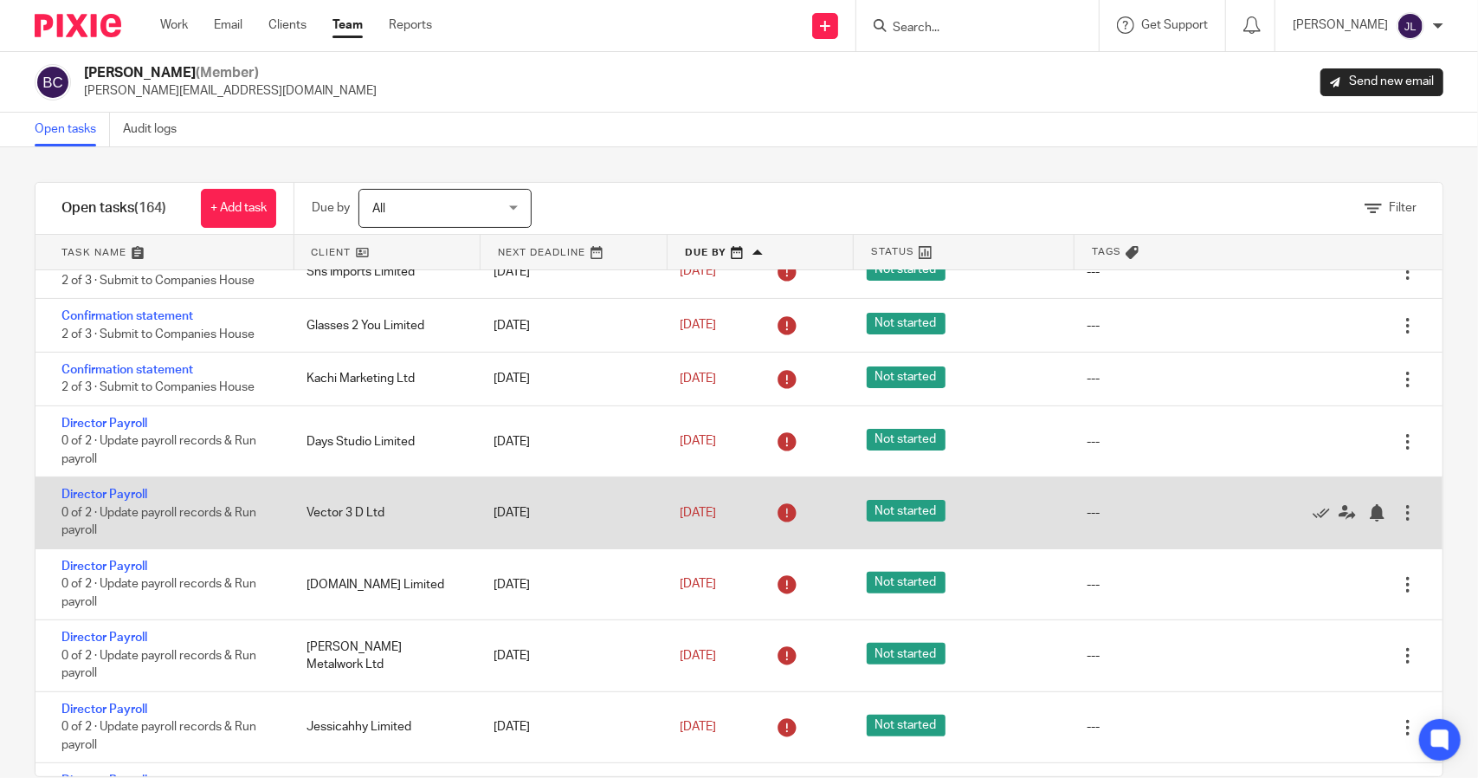
click at [1399, 506] on div at bounding box center [1407, 512] width 17 height 17
click at [880, 511] on span "Not started" at bounding box center [906, 511] width 79 height 22
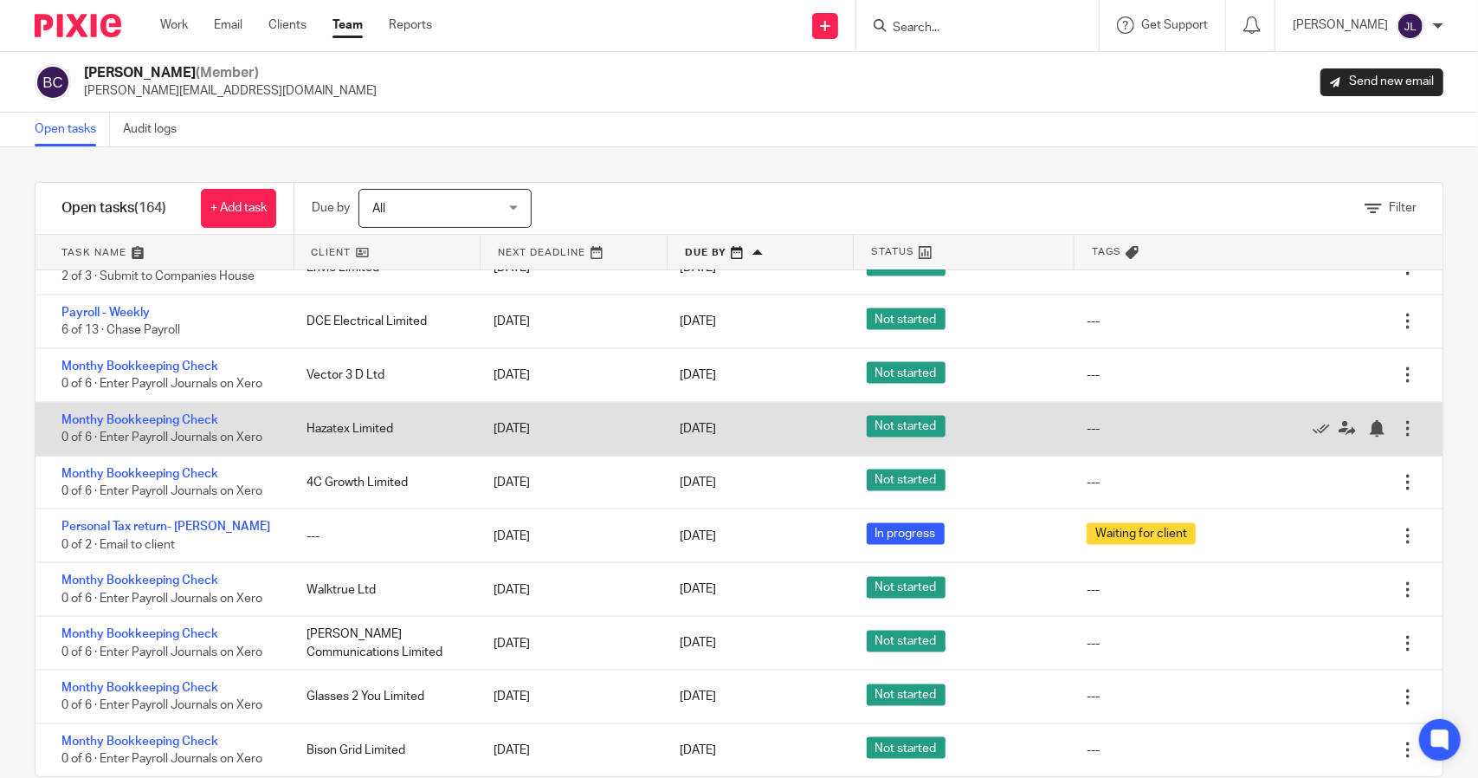
scroll to position [1732, 0]
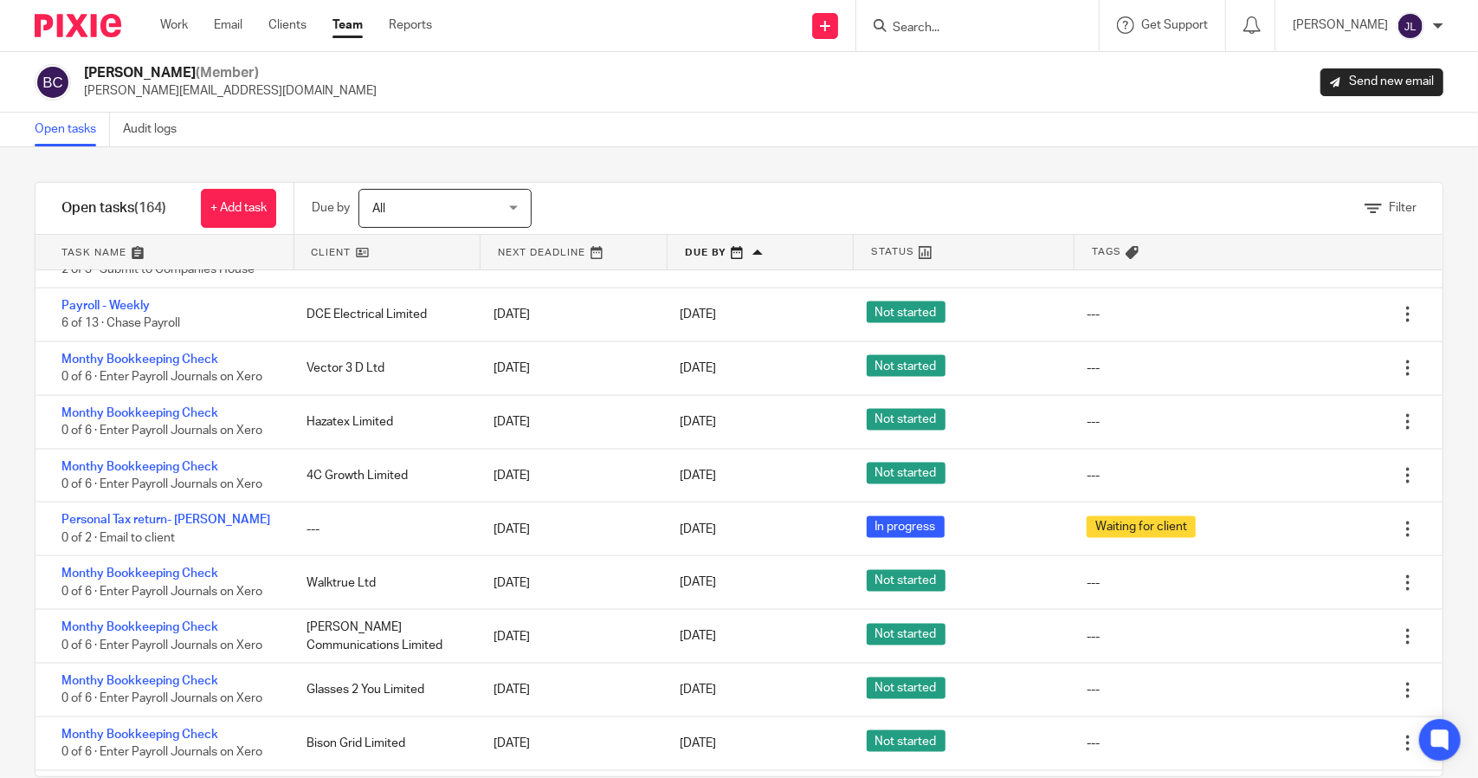
click at [934, 25] on input "Search" at bounding box center [969, 29] width 156 height 16
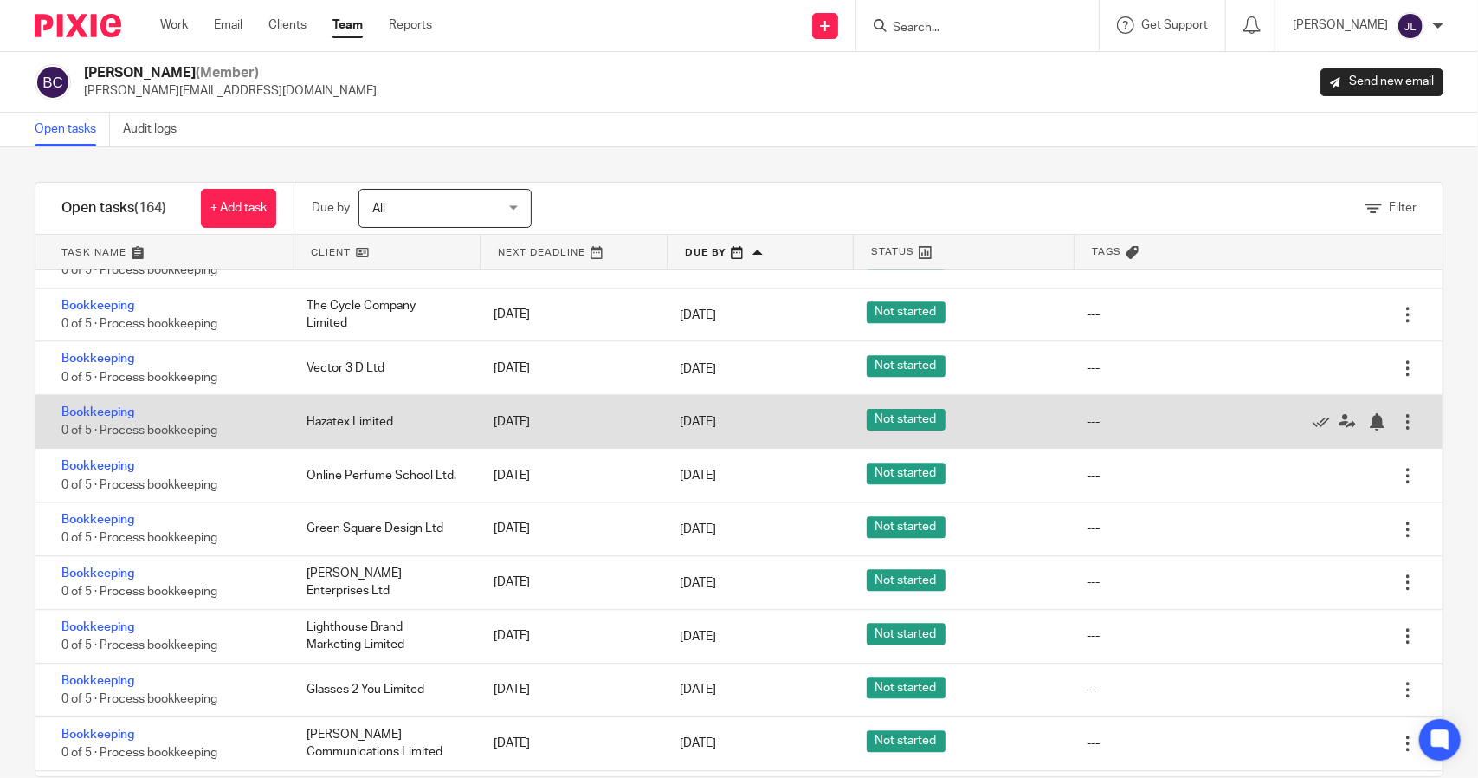
scroll to position [2858, 0]
click at [94, 406] on link "Bookkeeping" at bounding box center [97, 412] width 73 height 12
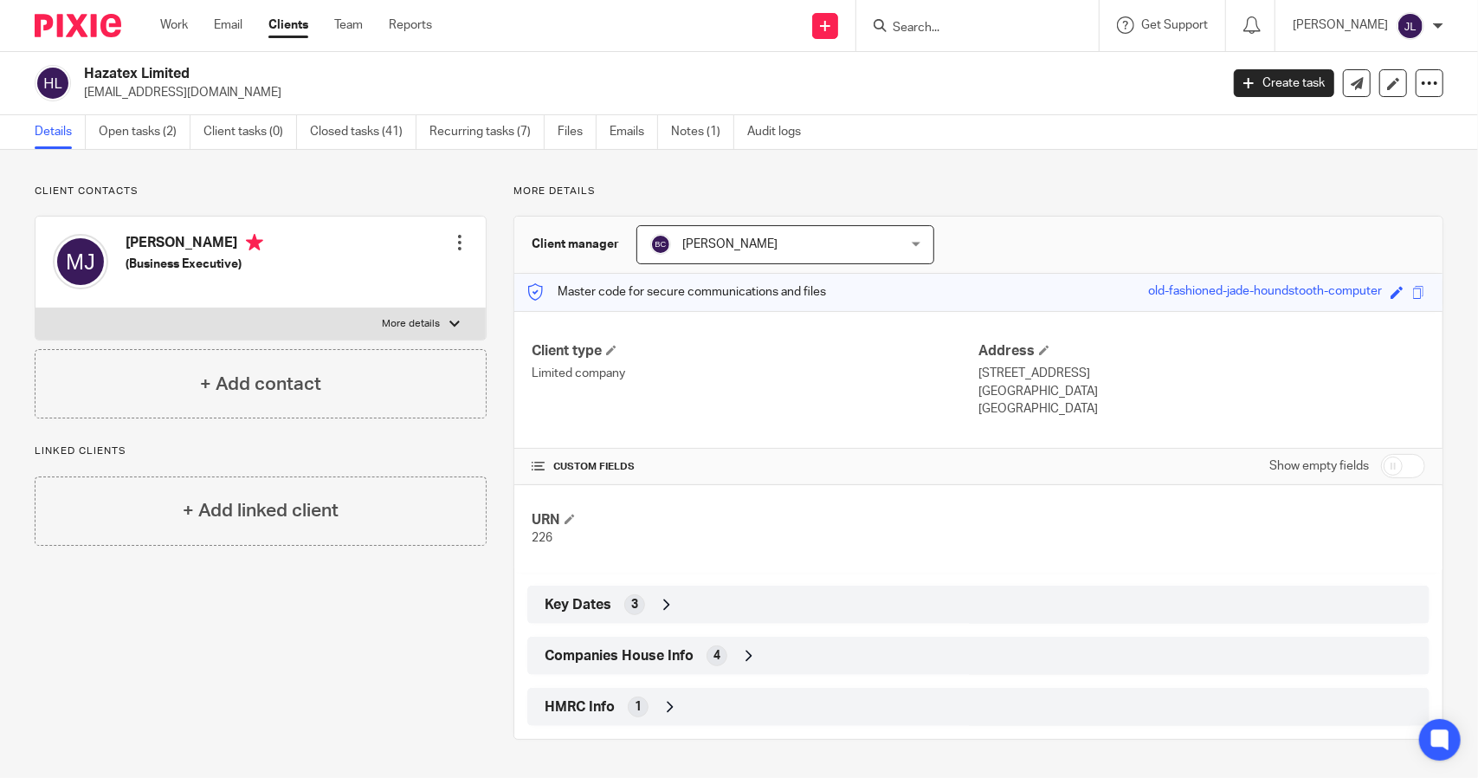
click at [1043, 407] on p "[GEOGRAPHIC_DATA]" at bounding box center [1202, 408] width 447 height 17
drag, startPoint x: 1041, startPoint y: 409, endPoint x: 966, endPoint y: 375, distance: 81.8
click at [966, 375] on div "Client type Limited company Address 1 Pirelli Way Eastleigh, SO50 5GE England" at bounding box center [978, 380] width 928 height 139
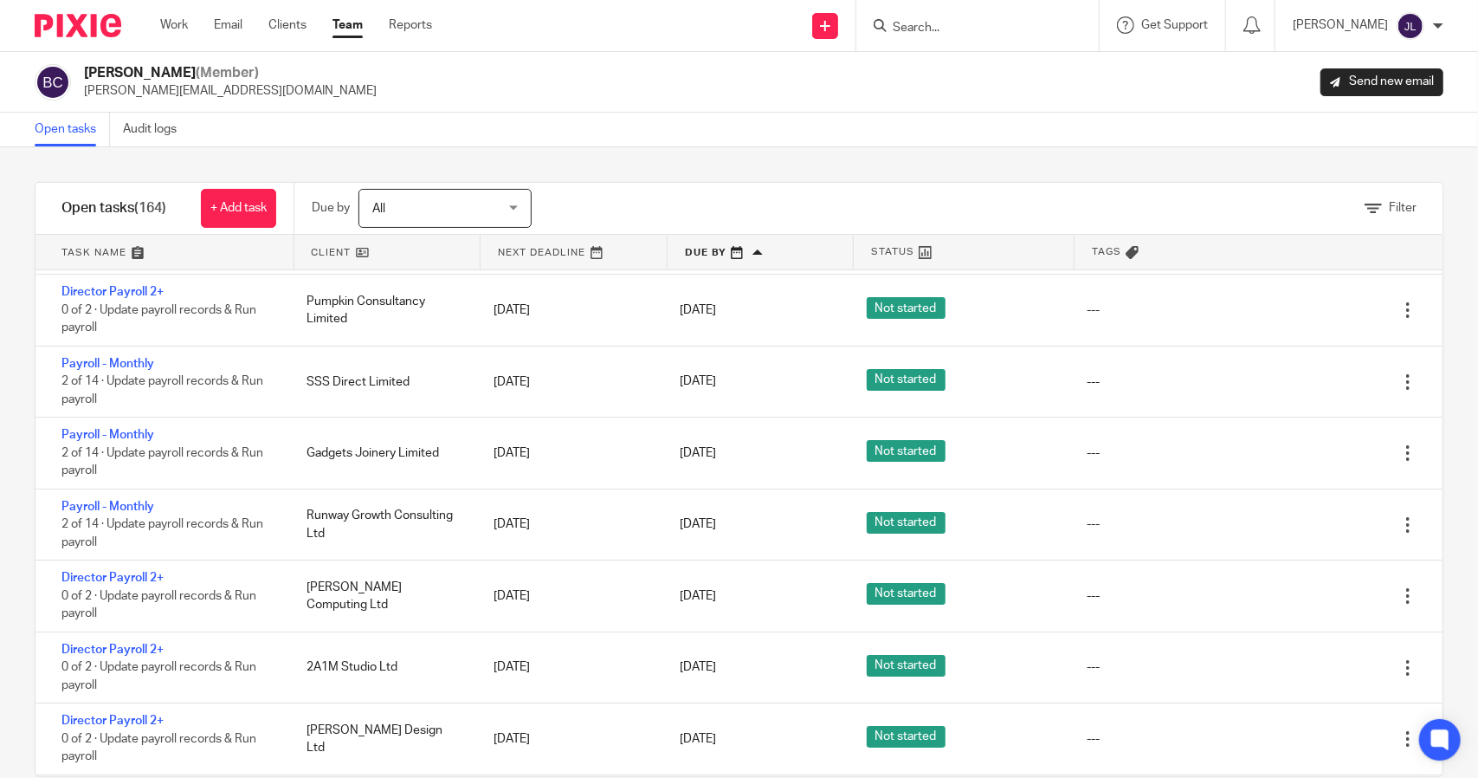
click at [341, 30] on link "Team" at bounding box center [348, 24] width 30 height 17
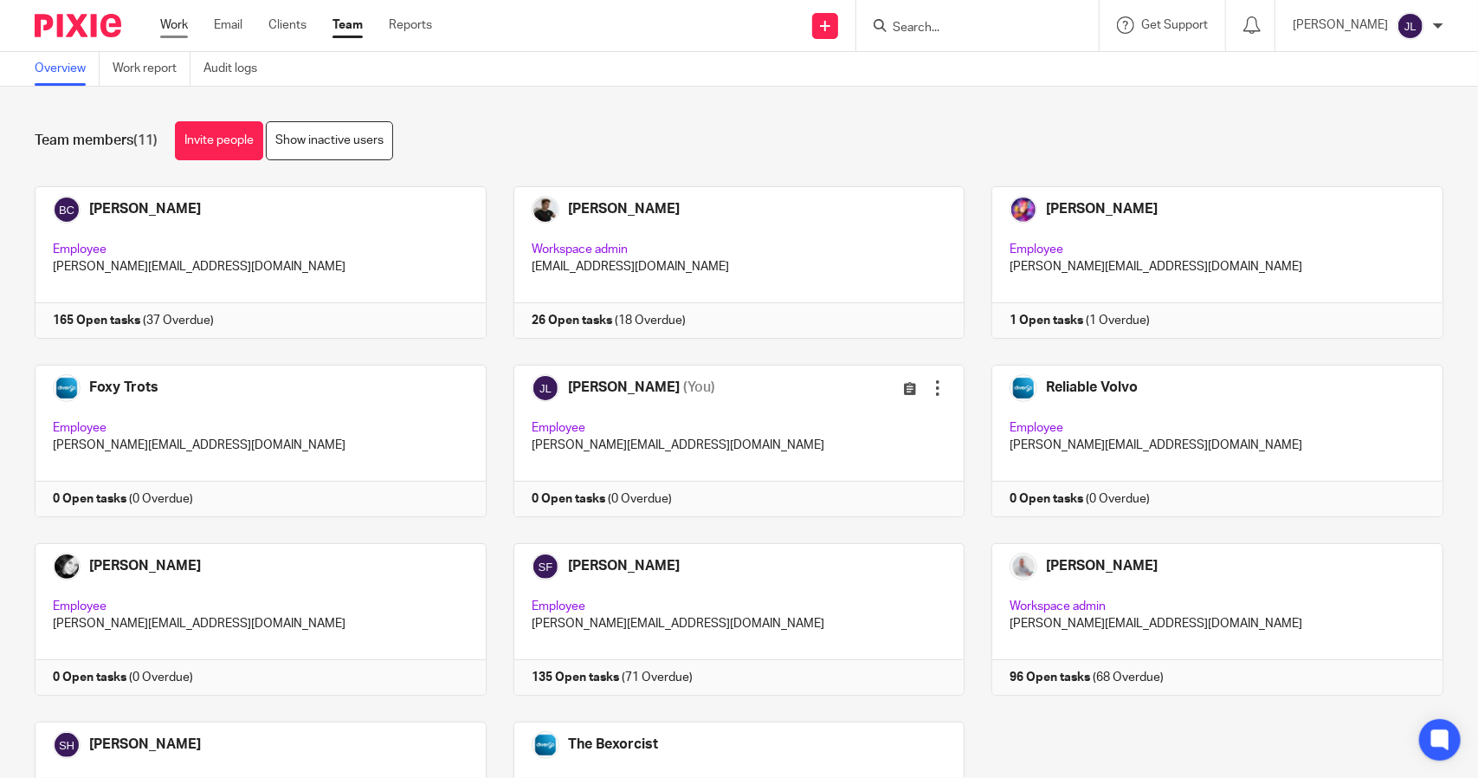
click at [179, 24] on link "Work" at bounding box center [174, 24] width 28 height 17
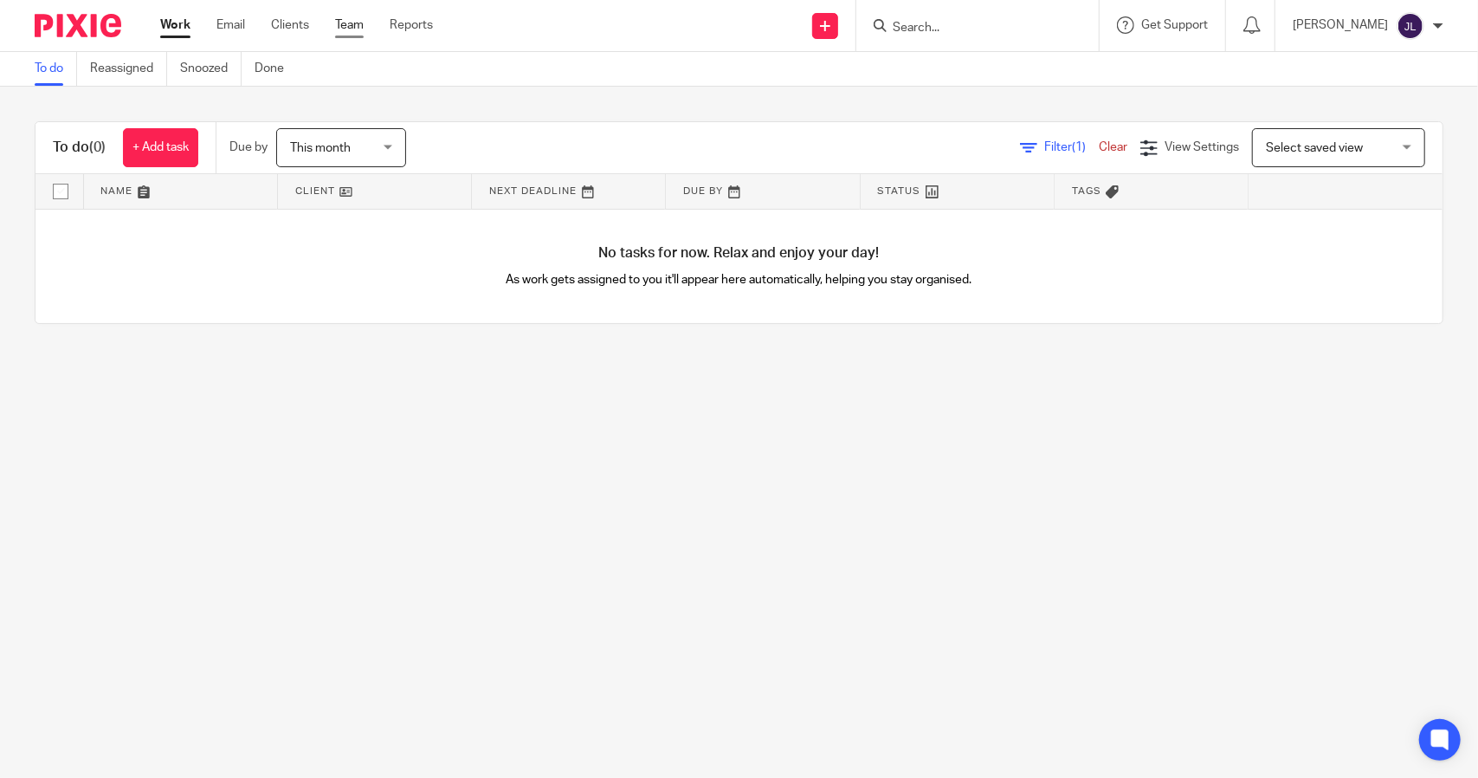
click at [356, 28] on link "Team" at bounding box center [349, 24] width 29 height 17
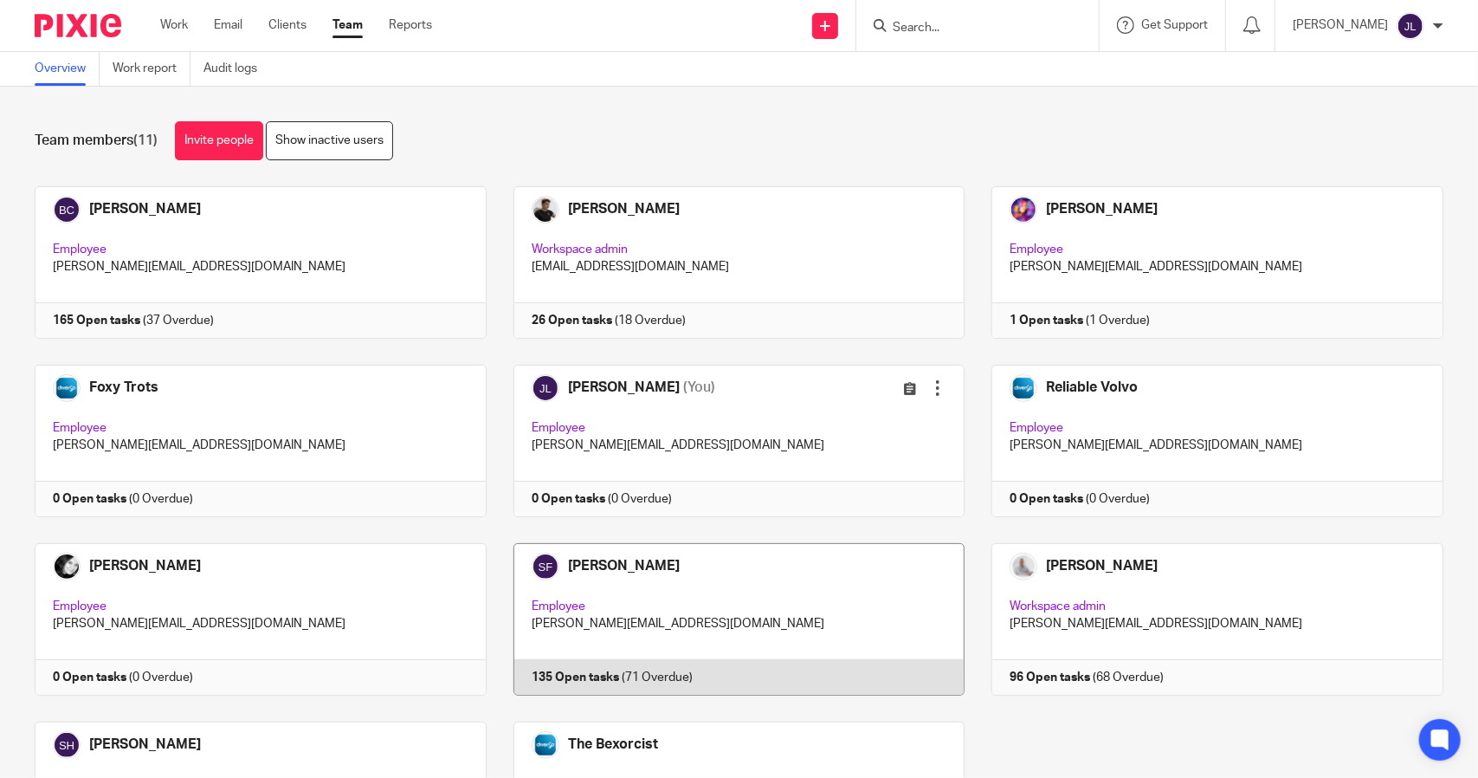
click at [596, 569] on link at bounding box center [726, 619] width 479 height 152
click at [594, 565] on link at bounding box center [726, 619] width 479 height 152
click at [587, 559] on link at bounding box center [726, 619] width 479 height 152
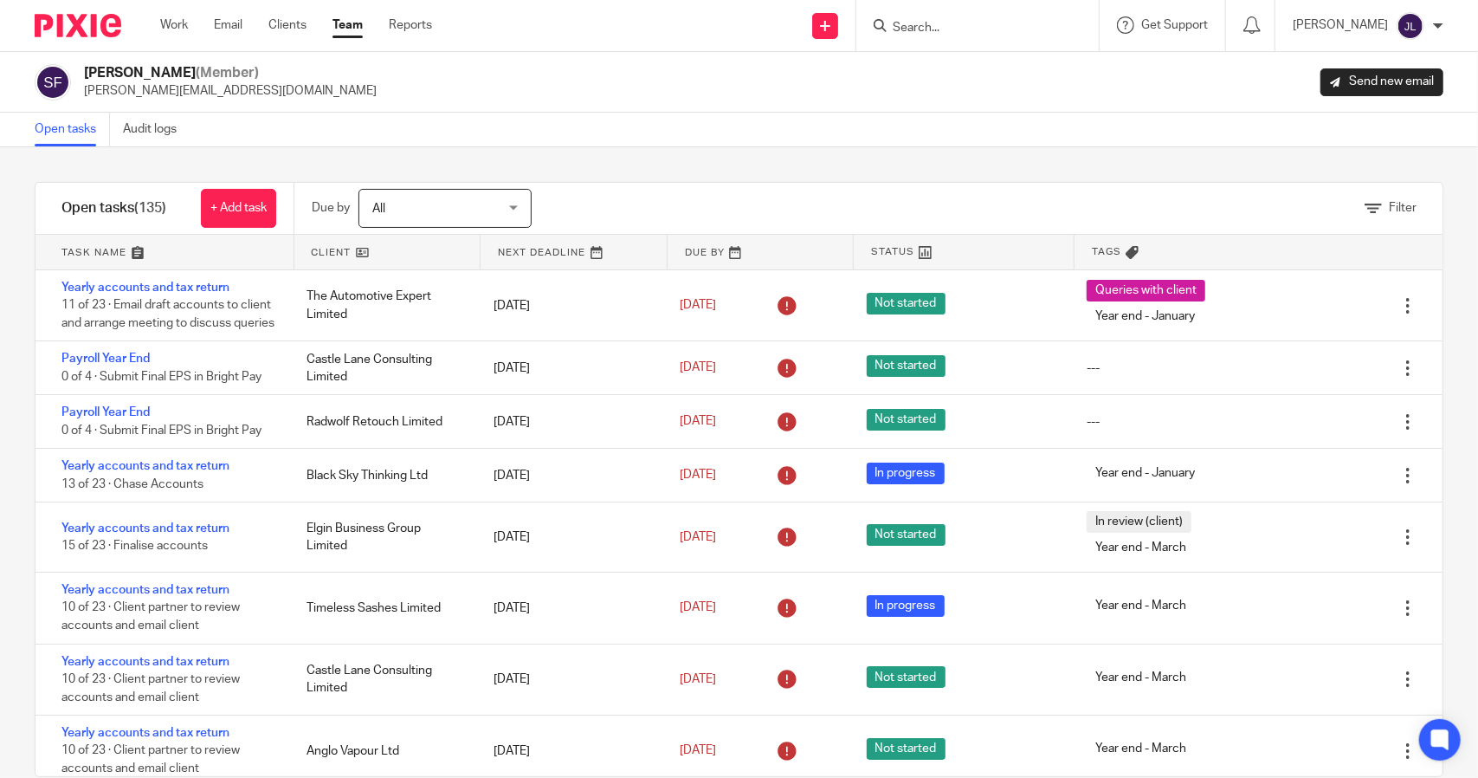
click at [691, 252] on link at bounding box center [761, 252] width 186 height 35
click at [1367, 199] on div "Filter" at bounding box center [1391, 208] width 52 height 18
click at [1389, 208] on span "Filter" at bounding box center [1403, 208] width 28 height 12
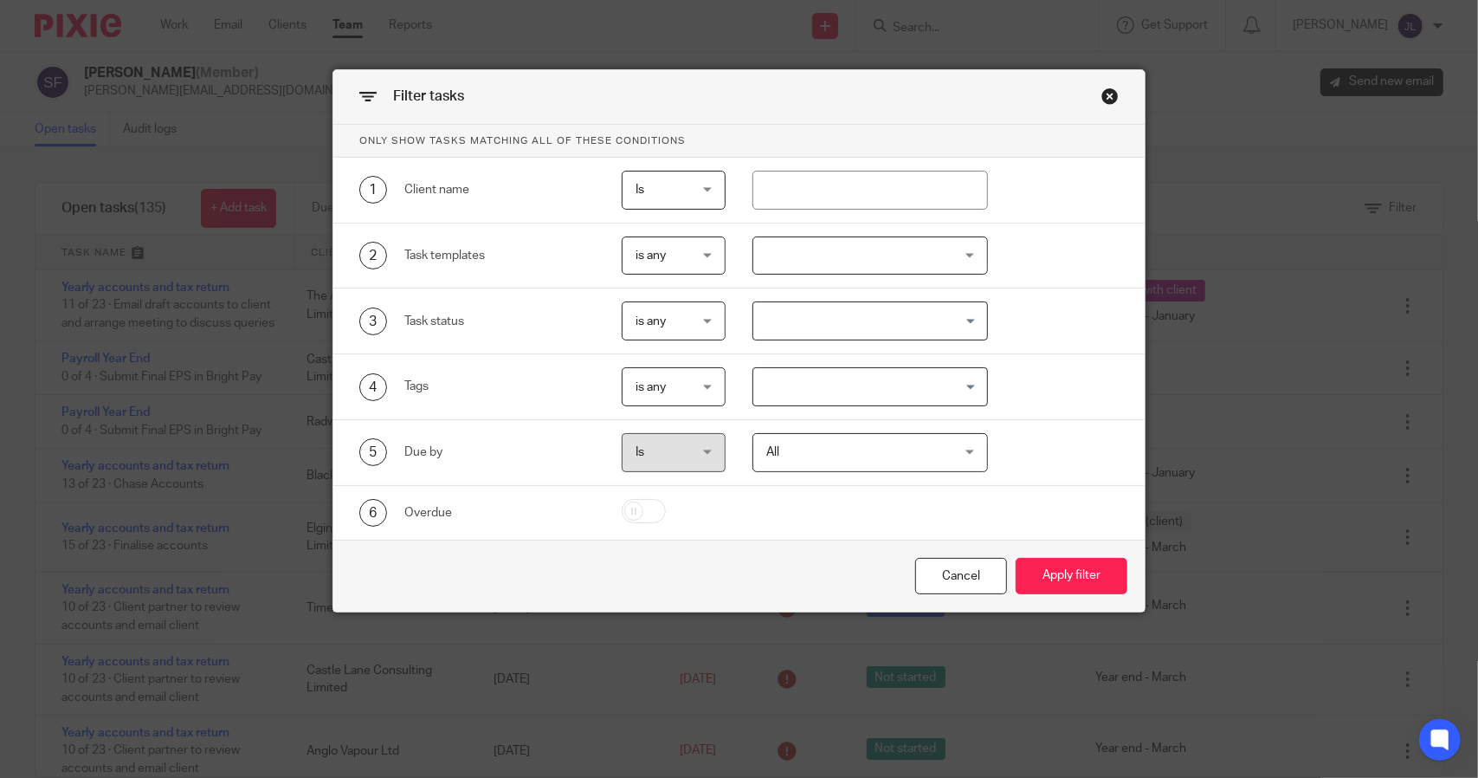
click at [651, 255] on span "is any" at bounding box center [651, 255] width 30 height 12
click at [543, 240] on div "2 Task templates" at bounding box center [464, 255] width 262 height 39
click at [902, 262] on div at bounding box center [870, 255] width 235 height 39
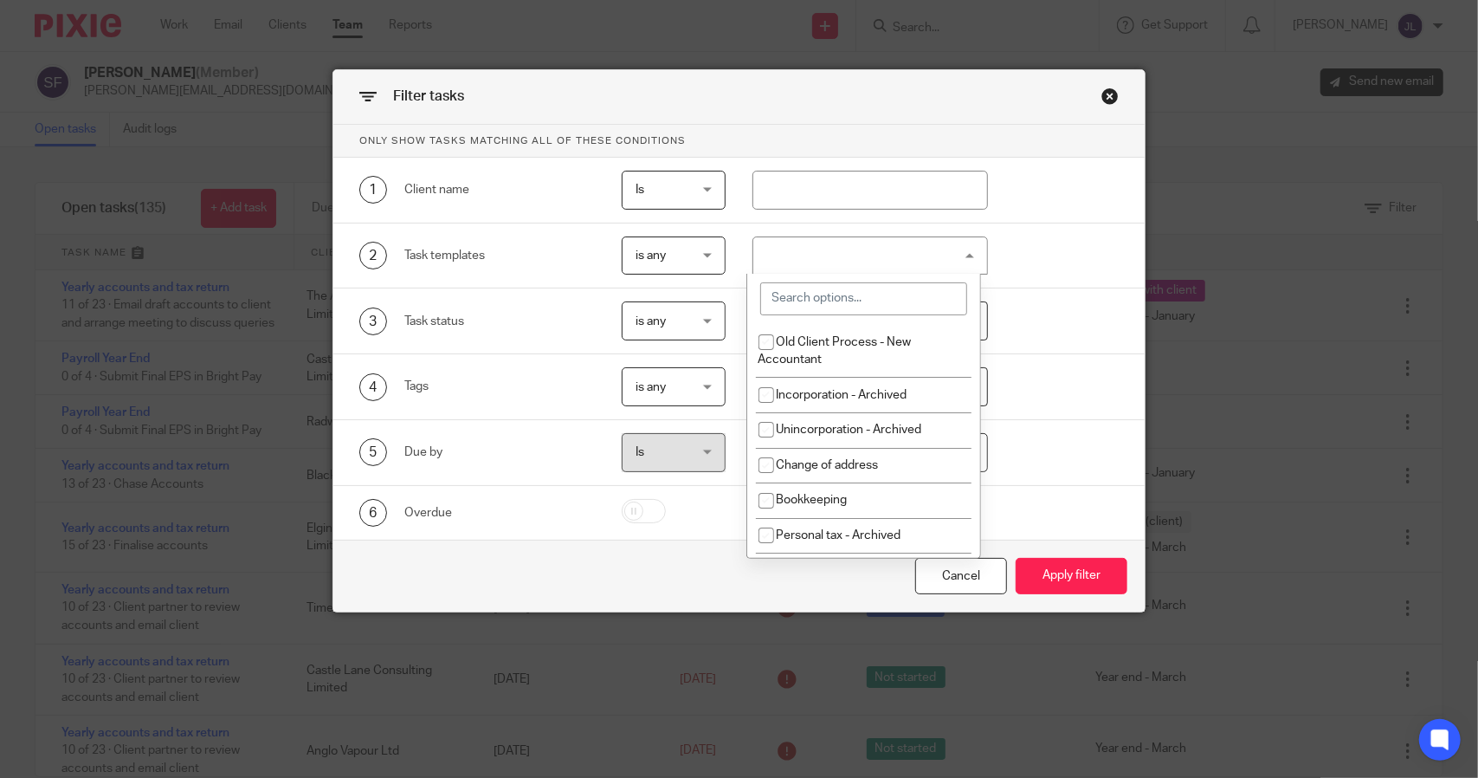
click at [892, 299] on input "search" at bounding box center [864, 298] width 208 height 33
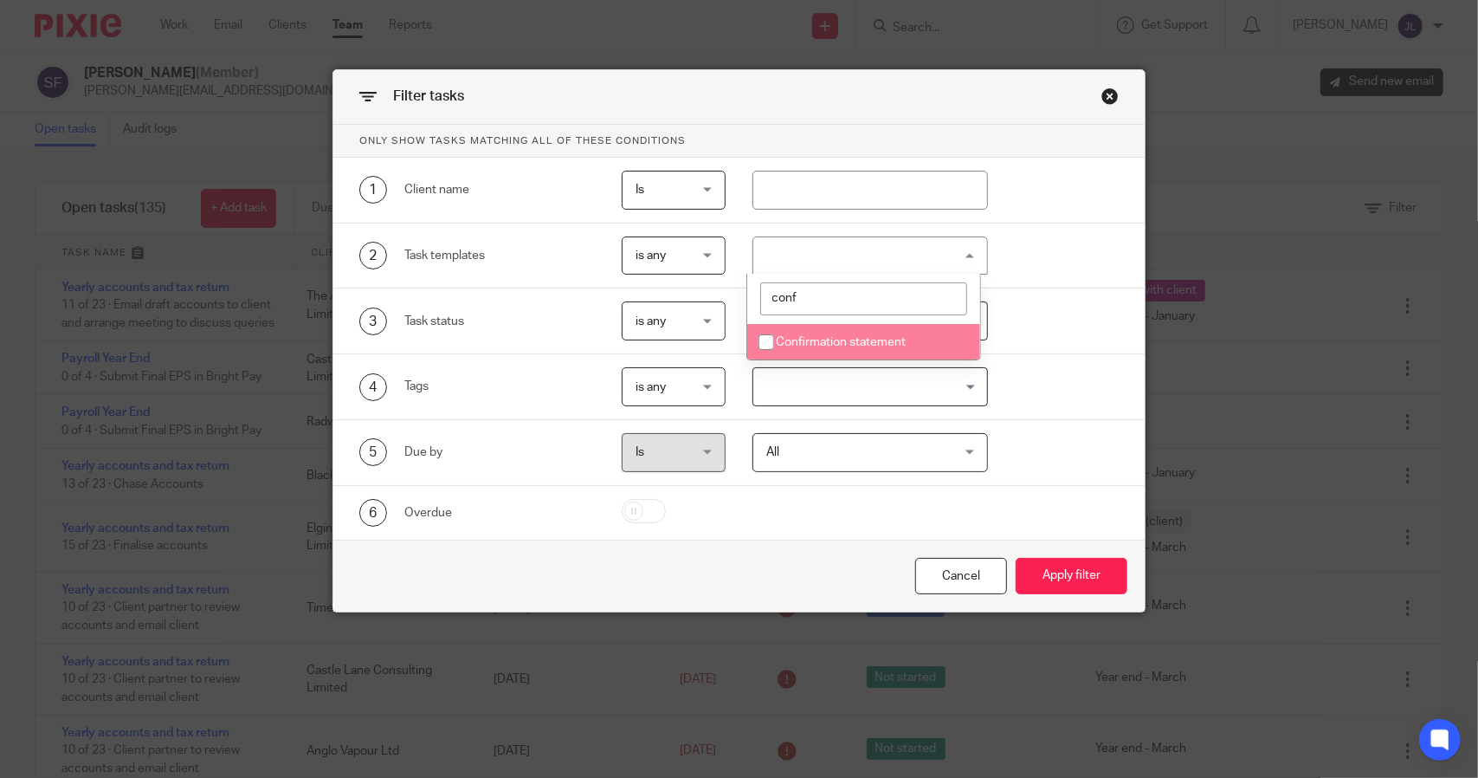
type input "conf"
click at [814, 332] on li "Confirmation statement" at bounding box center [864, 342] width 234 height 36
checkbox input "true"
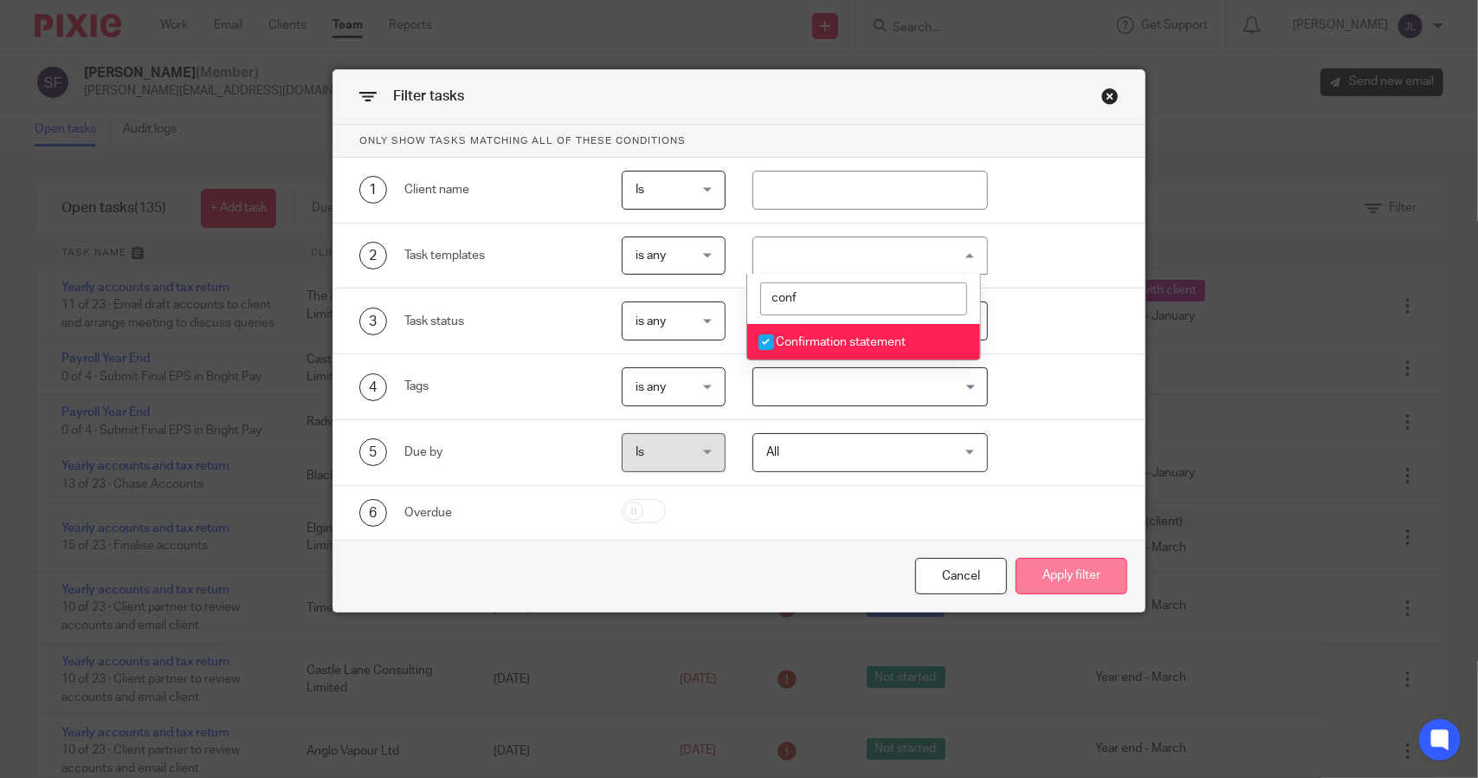
click at [1062, 572] on button "Apply filter" at bounding box center [1072, 576] width 112 height 37
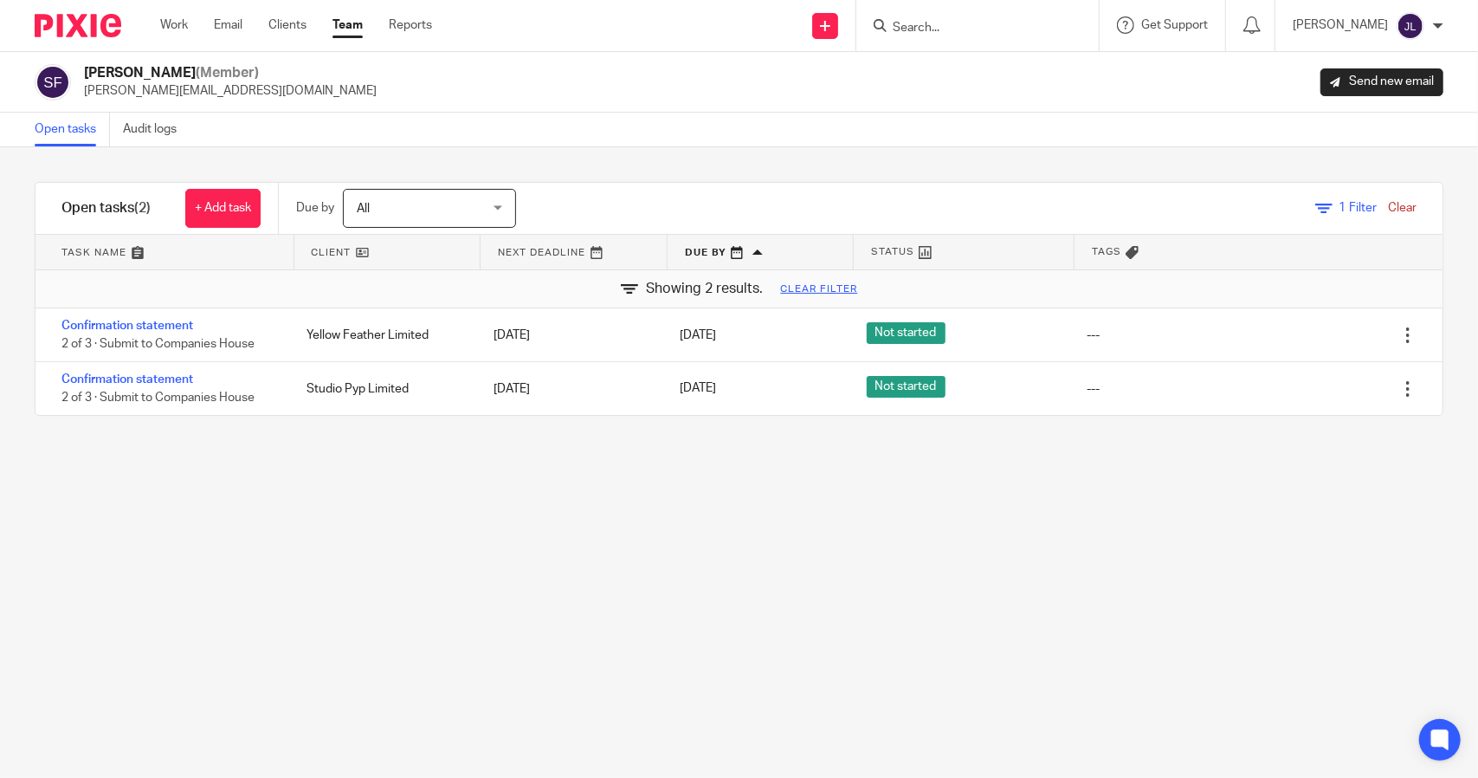
click at [1388, 210] on link "Clear" at bounding box center [1402, 208] width 29 height 12
click at [1388, 204] on link "Clear" at bounding box center [1402, 208] width 29 height 12
